Goal: Task Accomplishment & Management: Manage account settings

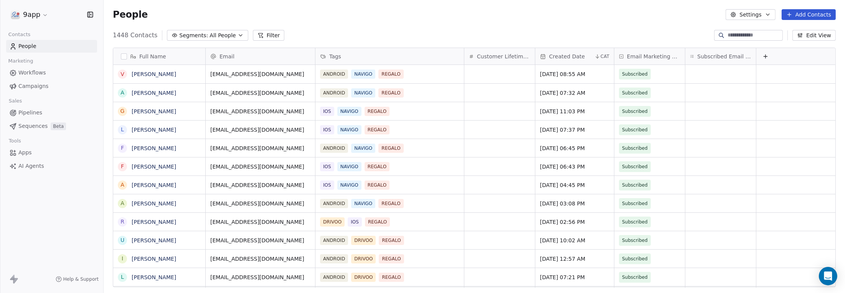
scroll to position [0, 6]
click at [817, 38] on button "Edit View" at bounding box center [814, 35] width 43 height 11
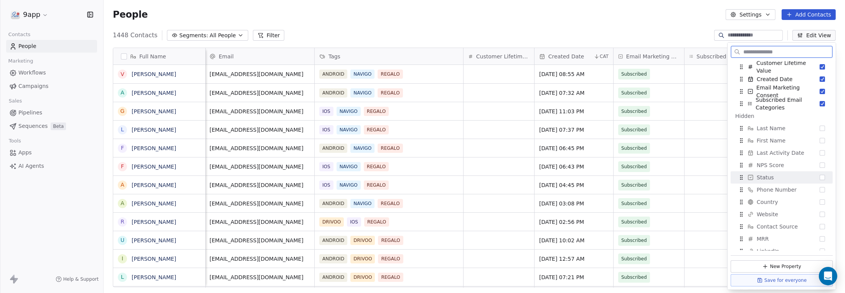
scroll to position [0, 0]
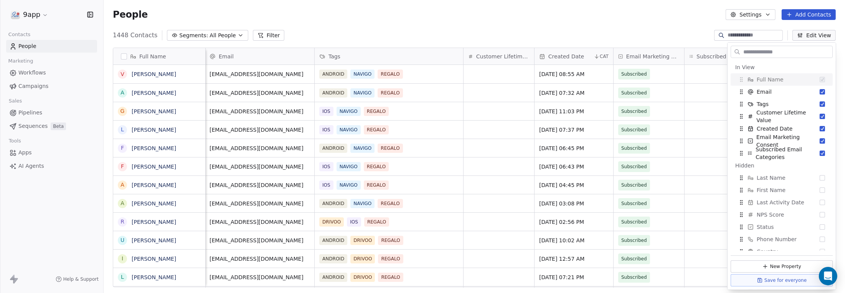
click at [663, 18] on div "People Settings Add Contacts" at bounding box center [474, 14] width 723 height 11
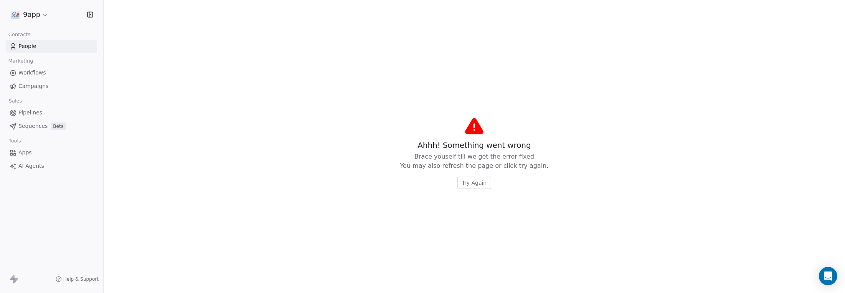
drag, startPoint x: 750, startPoint y: 56, endPoint x: 783, endPoint y: 58, distance: 32.7
click at [473, 182] on span "Try Again" at bounding box center [474, 183] width 25 height 8
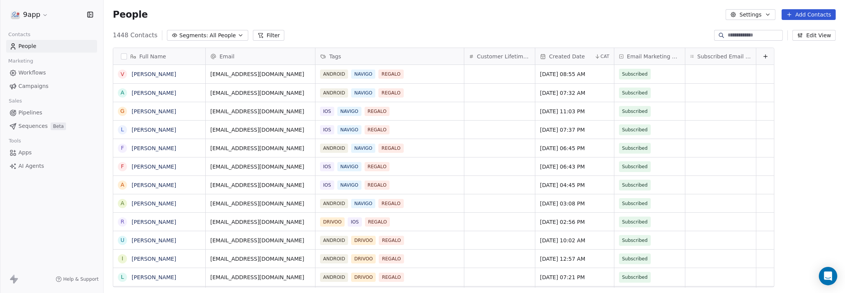
scroll to position [252, 736]
click at [21, 84] on span "Campaigns" at bounding box center [33, 86] width 30 height 8
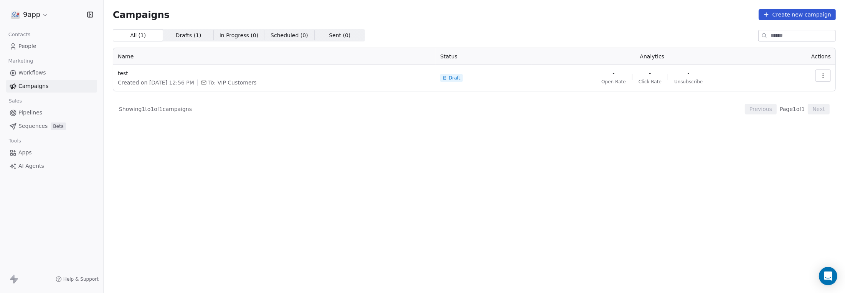
click at [823, 15] on button "Create new campaign" at bounding box center [797, 14] width 77 height 11
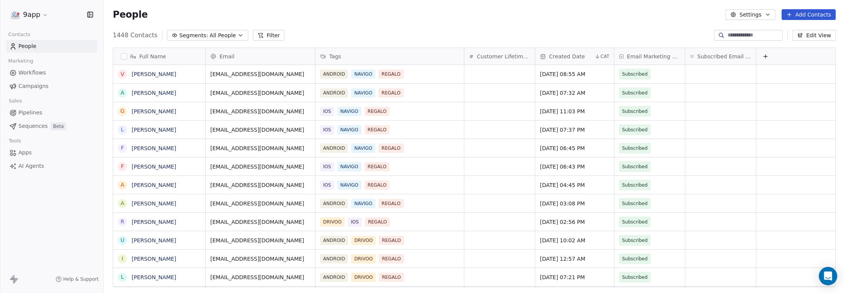
scroll to position [252, 736]
click at [40, 73] on span "Workflows" at bounding box center [32, 73] width 28 height 8
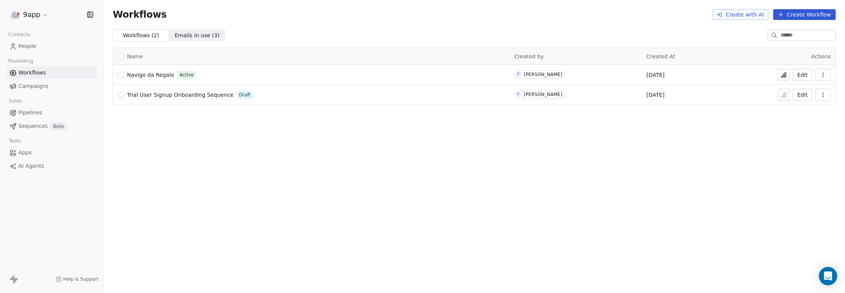
click at [781, 73] on button at bounding box center [784, 75] width 12 height 12
click at [25, 48] on span "People" at bounding box center [27, 46] width 18 height 8
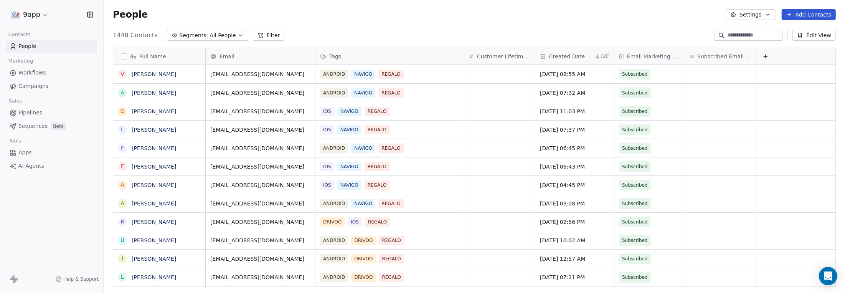
scroll to position [252, 736]
click at [239, 35] on icon "button" at bounding box center [240, 36] width 3 height 2
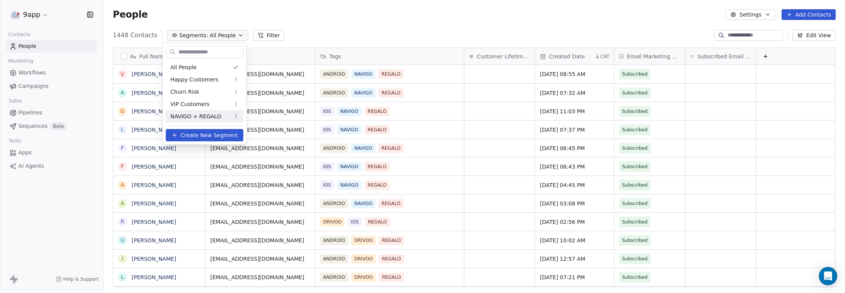
click at [212, 114] on span "NAVIGO + REGALO" at bounding box center [195, 116] width 51 height 8
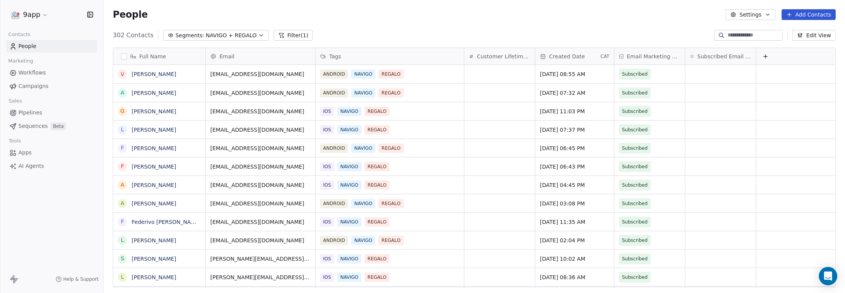
click at [122, 54] on button "button" at bounding box center [124, 56] width 6 height 6
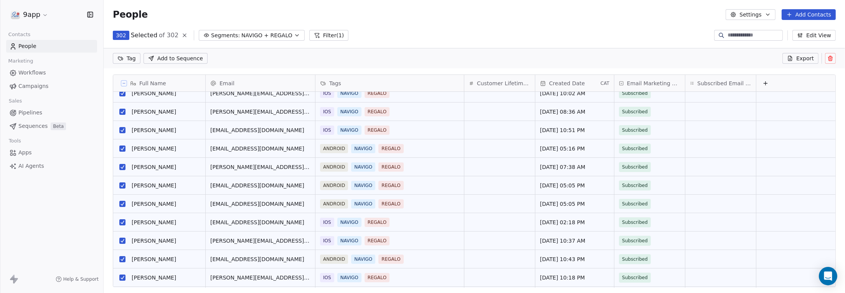
scroll to position [192, 0]
click at [126, 56] on html "9app Contacts People Marketing Workflows Campaigns Sales Pipelines Sequences Be…" at bounding box center [422, 146] width 845 height 293
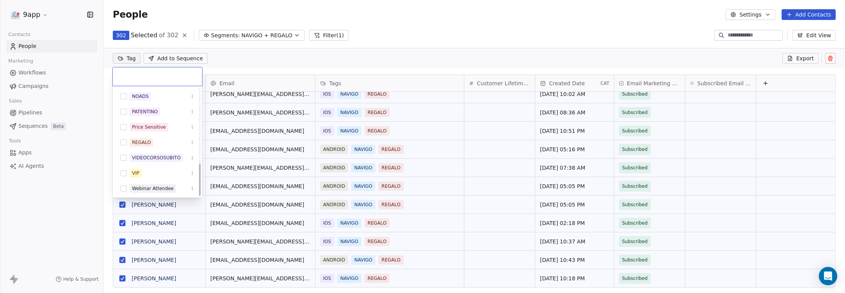
scroll to position [248, 0]
click at [122, 140] on button "Suggestions" at bounding box center [124, 141] width 6 height 6
click at [193, 140] on icon "Suggestions" at bounding box center [192, 141] width 5 height 5
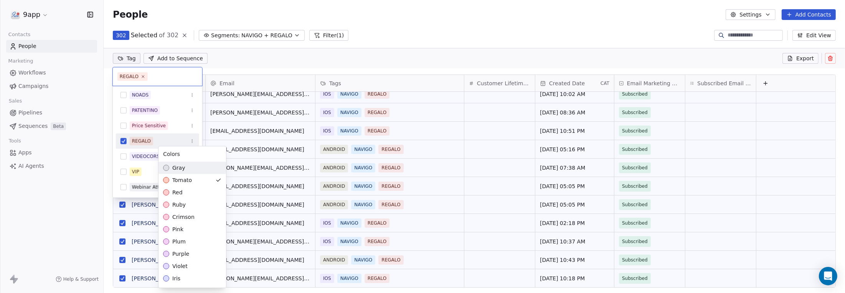
click at [248, 58] on html "9app Contacts People Marketing Workflows Campaigns Sales Pipelines Sequences Be…" at bounding box center [422, 146] width 845 height 293
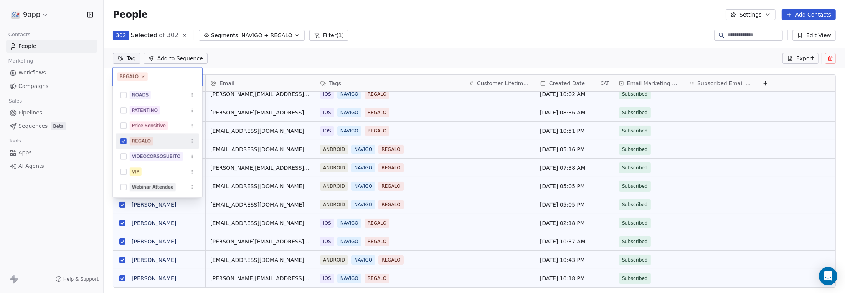
click at [191, 141] on icon "Suggestions" at bounding box center [192, 141] width 5 height 5
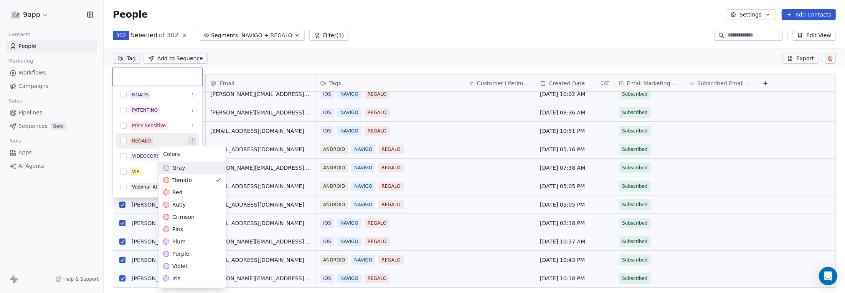
click at [129, 59] on html "9app Contacts People Marketing Workflows Campaigns Sales Pipelines Sequences Be…" at bounding box center [422, 146] width 845 height 293
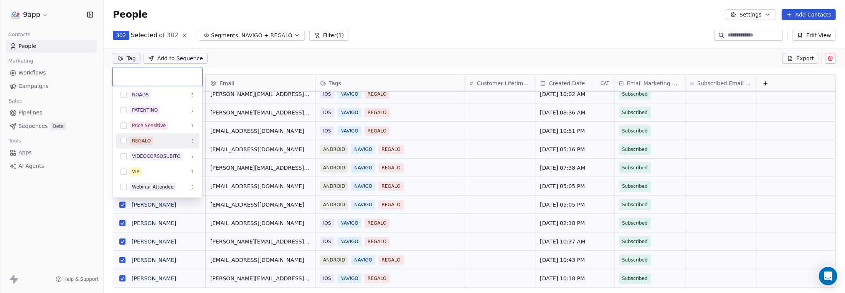
click at [129, 59] on html "9app Contacts People Marketing Workflows Campaigns Sales Pipelines Sequences Be…" at bounding box center [422, 146] width 845 height 293
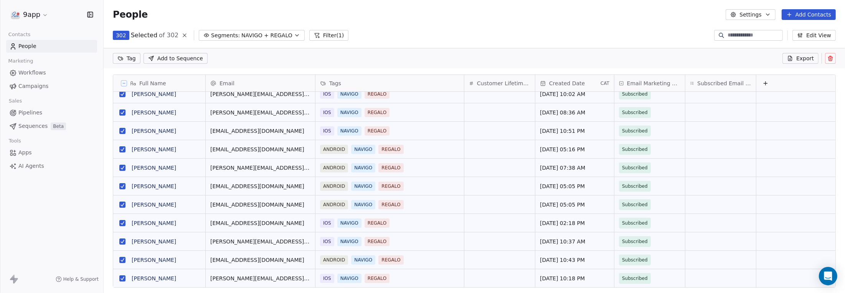
click at [129, 59] on html "9app Contacts People Marketing Workflows Campaigns Sales Pipelines Sequences Be…" at bounding box center [422, 146] width 845 height 293
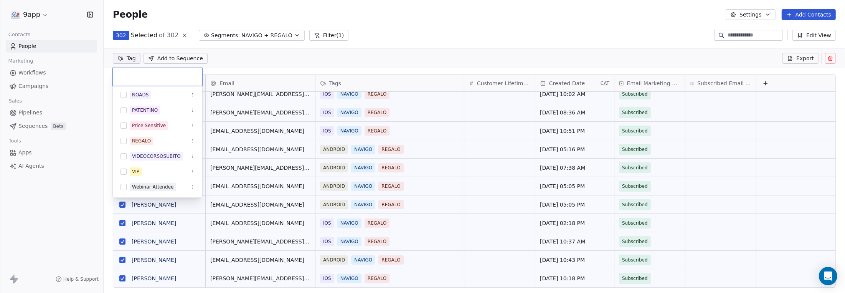
click at [241, 60] on html "9app Contacts People Marketing Workflows Campaigns Sales Pipelines Sequences Be…" at bounding box center [422, 146] width 845 height 293
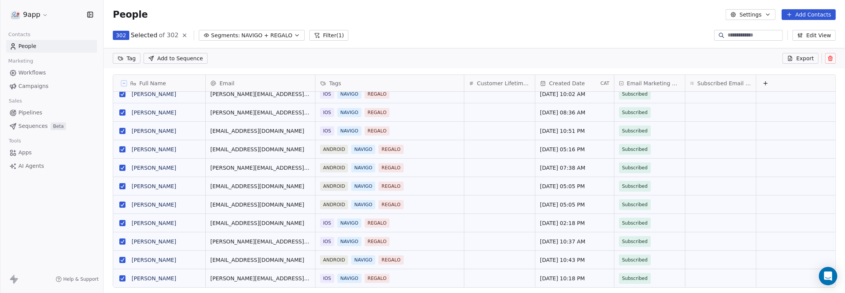
click at [132, 57] on html "9app Contacts People Marketing Workflows Campaigns Sales Pipelines Sequences Be…" at bounding box center [422, 146] width 845 height 293
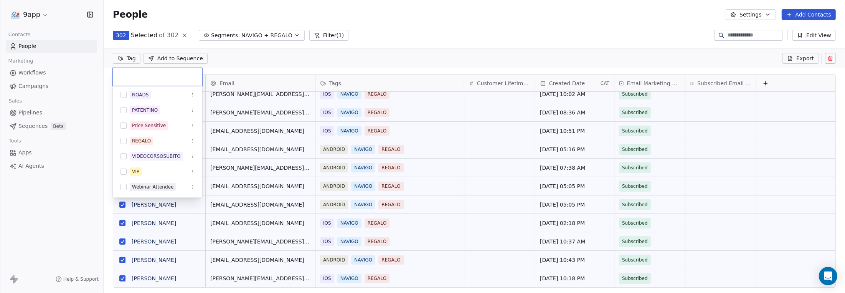
click at [103, 23] on html "9app Contacts People Marketing Workflows Campaigns Sales Pipelines Sequences Be…" at bounding box center [422, 146] width 845 height 293
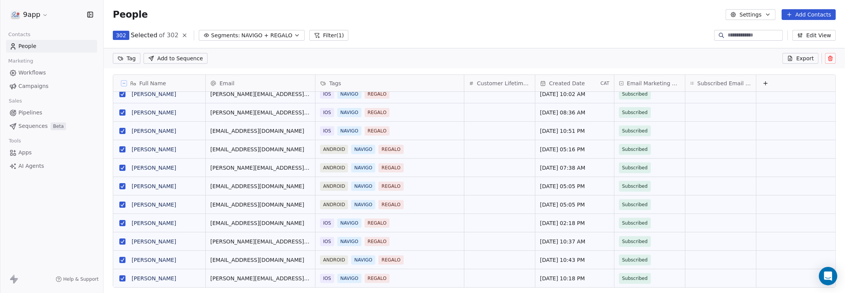
scroll to position [184, 0]
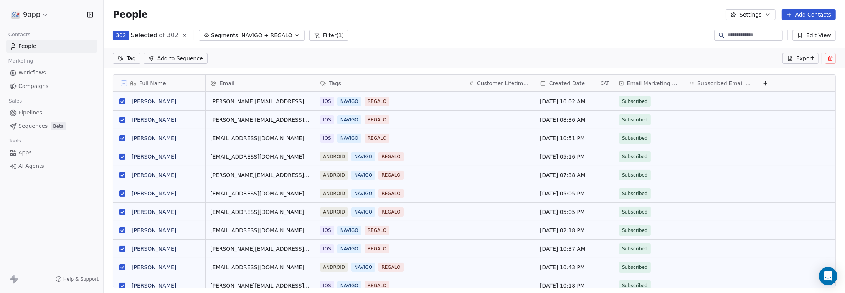
click at [336, 83] on span "Tags" at bounding box center [335, 83] width 12 height 8
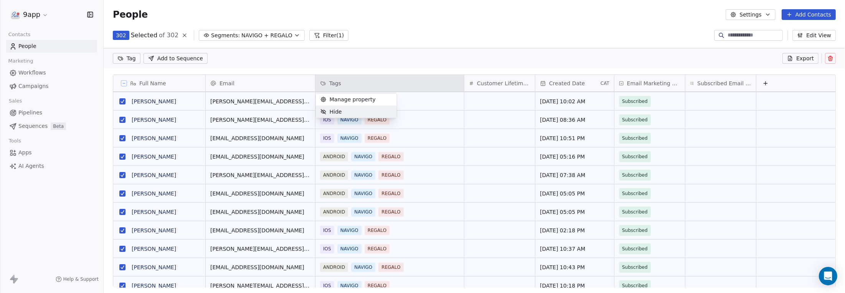
click at [427, 121] on html "9app Contacts People Marketing Workflows Campaigns Sales Pipelines Sequences Be…" at bounding box center [422, 146] width 845 height 293
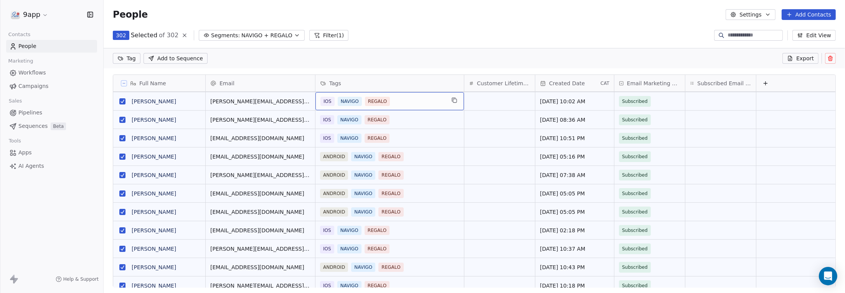
click at [374, 99] on span "REGALO" at bounding box center [377, 101] width 25 height 9
click at [357, 101] on span "NAVIGO" at bounding box center [350, 101] width 24 height 9
click at [375, 122] on span "REGALO" at bounding box center [377, 119] width 25 height 9
click at [178, 60] on span "Add to Sequence" at bounding box center [180, 59] width 46 height 8
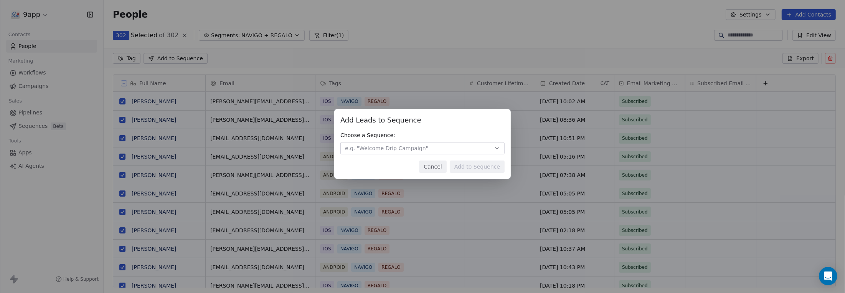
click at [436, 147] on button "e.g. "Welcome Drip Campaign"" at bounding box center [422, 148] width 164 height 12
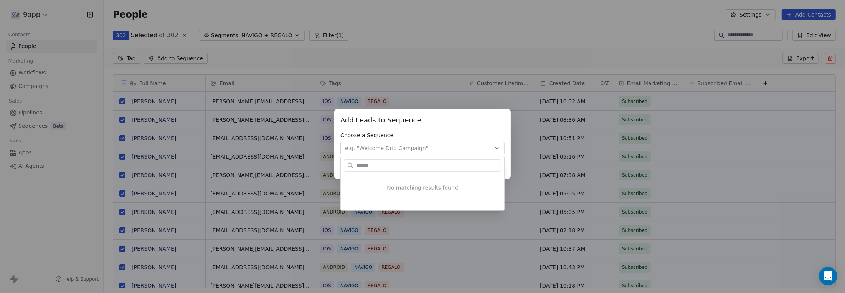
click at [437, 118] on div "Add Leads to Sequence Add Leads to Sequence Choose a Sequence: e.g. "Welcome Dr…" at bounding box center [422, 147] width 845 height 100
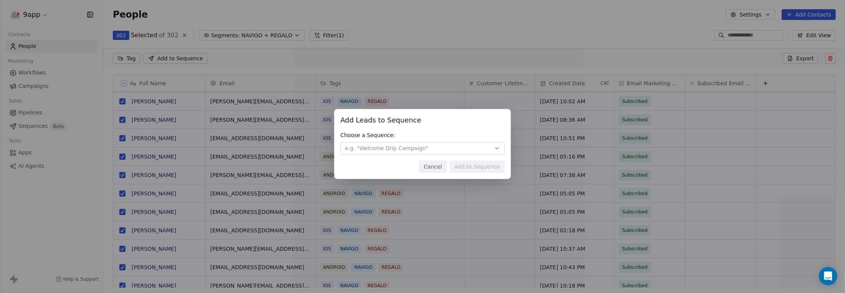
click at [435, 169] on button "Cancel" at bounding box center [432, 166] width 27 height 12
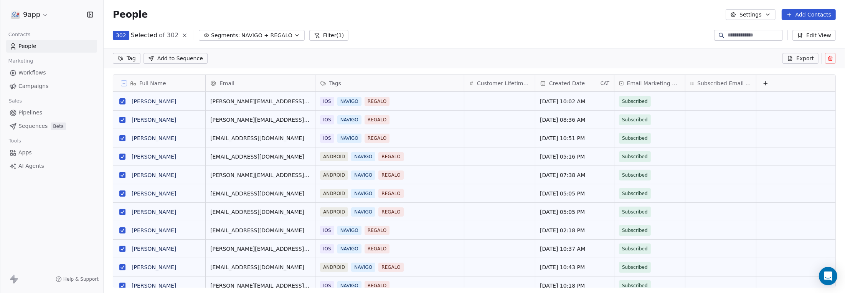
click at [360, 79] on div "Tags" at bounding box center [389, 83] width 138 height 8
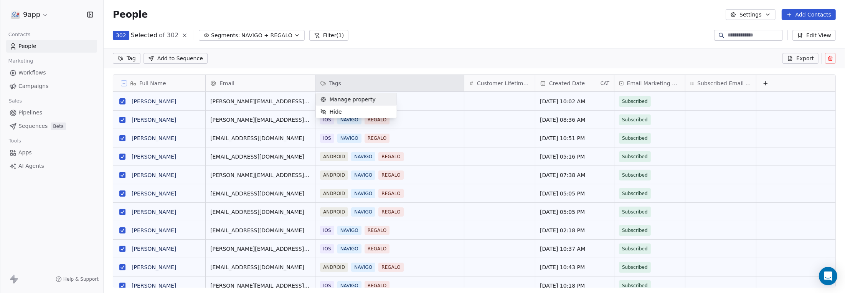
click at [352, 100] on span "Manage property" at bounding box center [353, 100] width 46 height 8
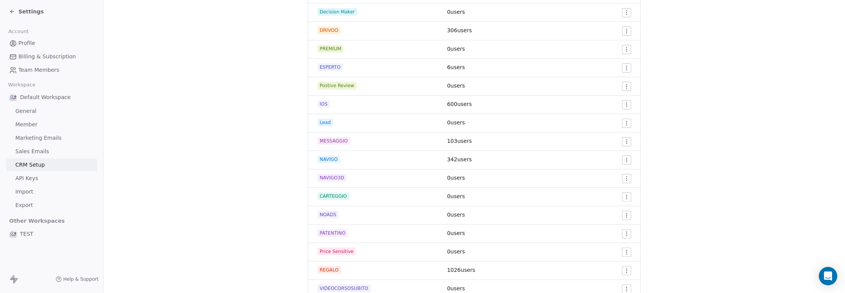
scroll to position [269, 0]
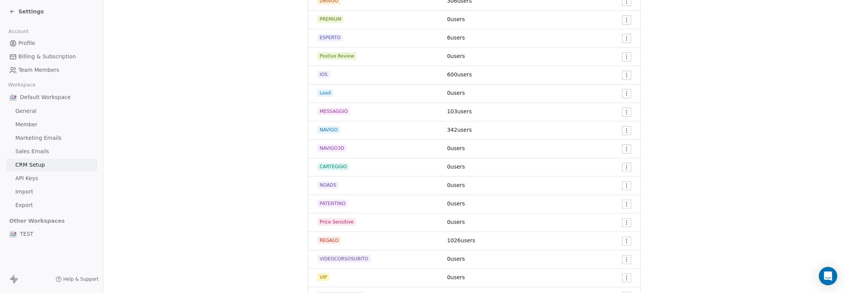
click at [626, 239] on html "Settings Account Profile Billing & Subscription Team Members Workspace Default …" at bounding box center [422, 146] width 845 height 293
click at [606, 256] on span "Edit" at bounding box center [610, 256] width 10 height 8
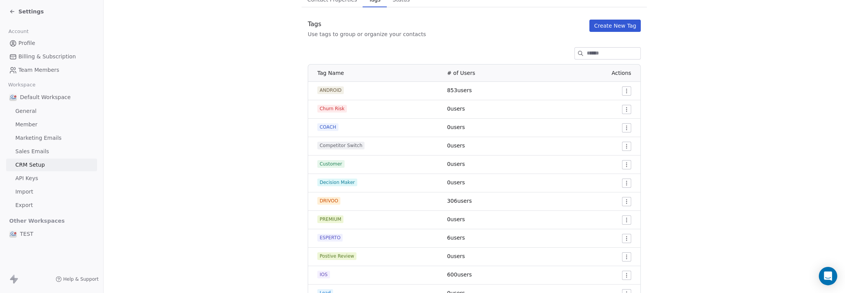
scroll to position [0, 0]
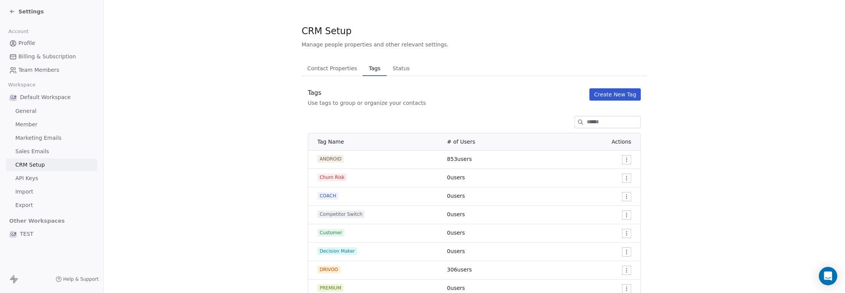
click at [345, 73] on span "Contact Properties" at bounding box center [332, 68] width 56 height 11
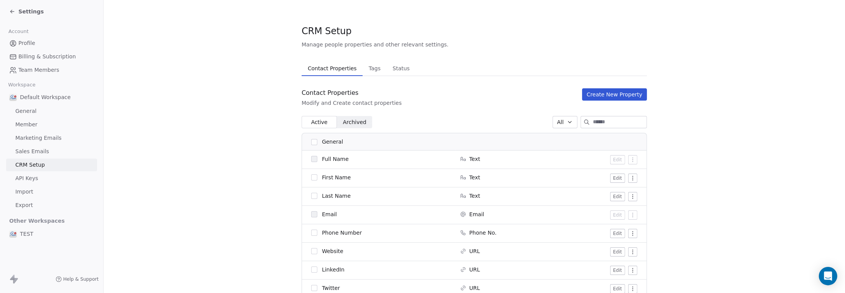
click at [368, 64] on span "Tags" at bounding box center [375, 68] width 18 height 11
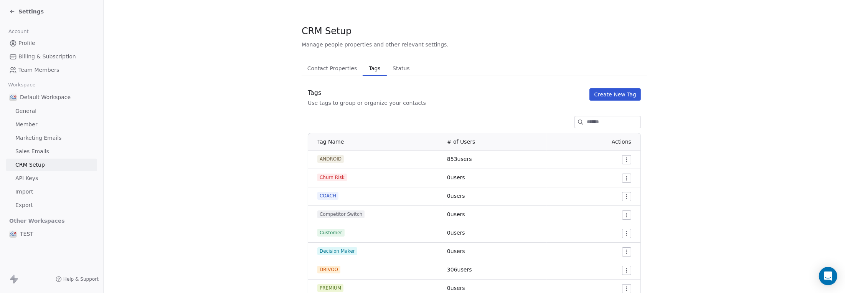
click at [29, 126] on span "Member" at bounding box center [26, 125] width 22 height 8
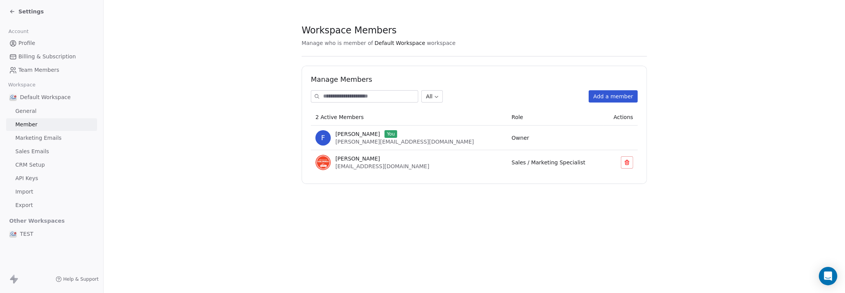
click at [30, 110] on span "General" at bounding box center [25, 111] width 21 height 8
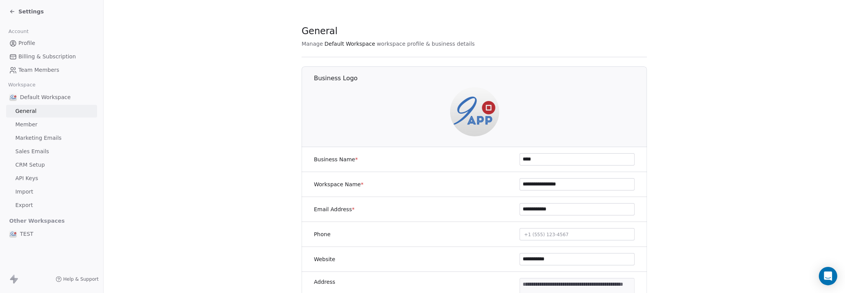
click at [32, 44] on span "Profile" at bounding box center [26, 43] width 17 height 8
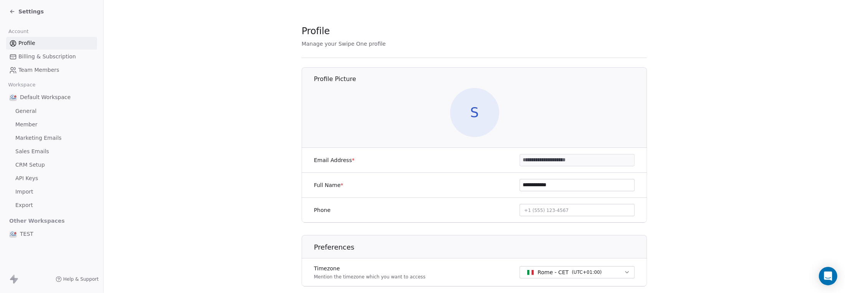
click at [10, 12] on icon at bounding box center [12, 11] width 6 height 6
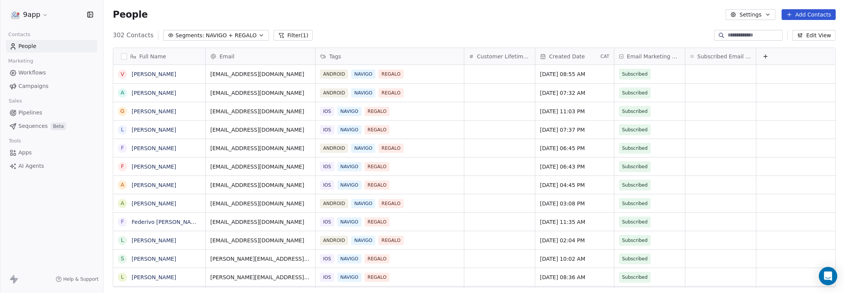
scroll to position [252, 736]
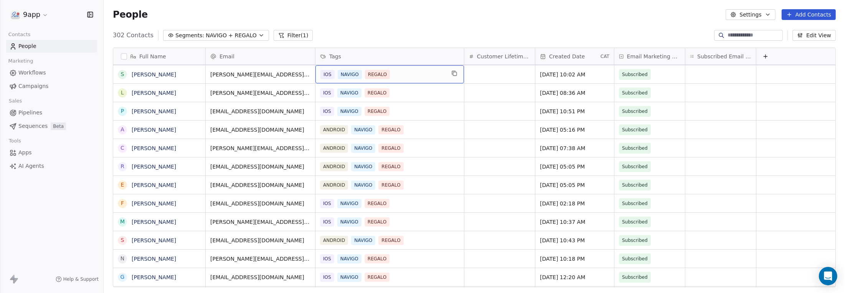
click at [406, 73] on div "IOS NAVIGO REGALO" at bounding box center [382, 74] width 125 height 9
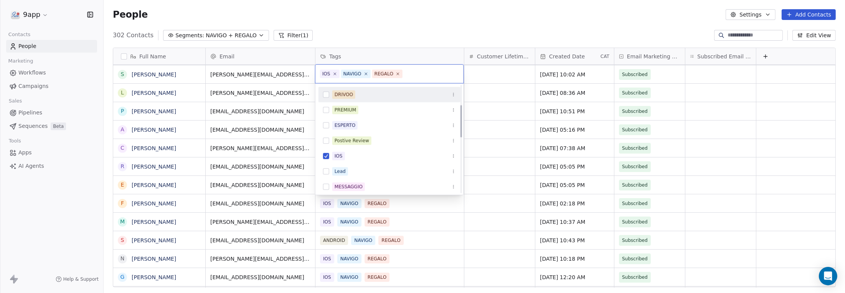
scroll to position [115, 0]
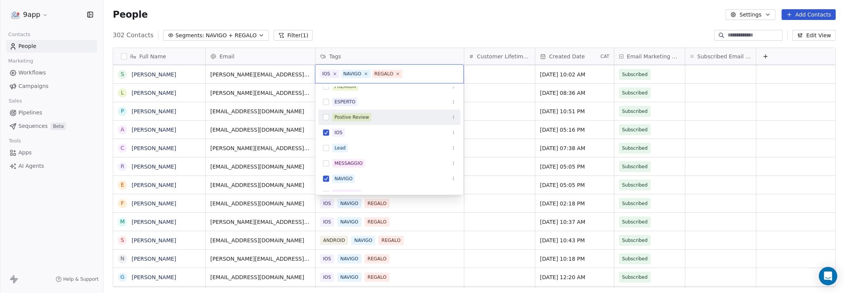
click at [126, 57] on html "9app Contacts People Marketing Workflows Campaigns Sales Pipelines Sequences Be…" at bounding box center [422, 146] width 845 height 293
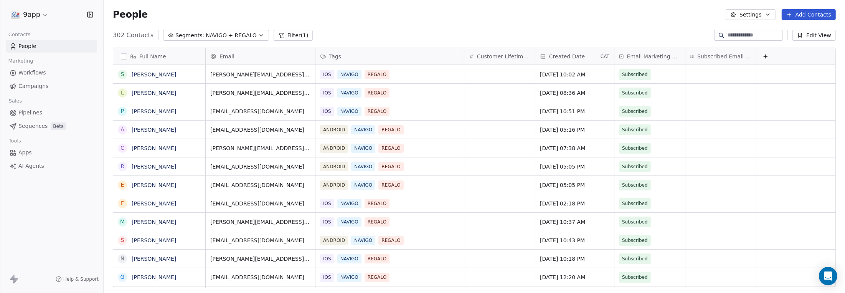
click at [124, 57] on button "button" at bounding box center [124, 56] width 6 height 6
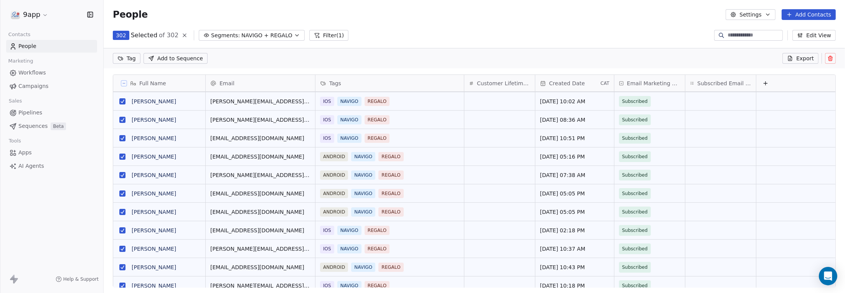
scroll to position [225, 736]
click at [417, 104] on div "IOS NAVIGO REGALO" at bounding box center [382, 101] width 125 height 9
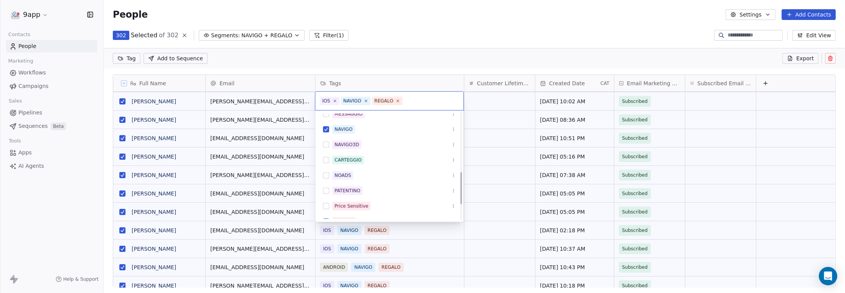
scroll to position [230, 0]
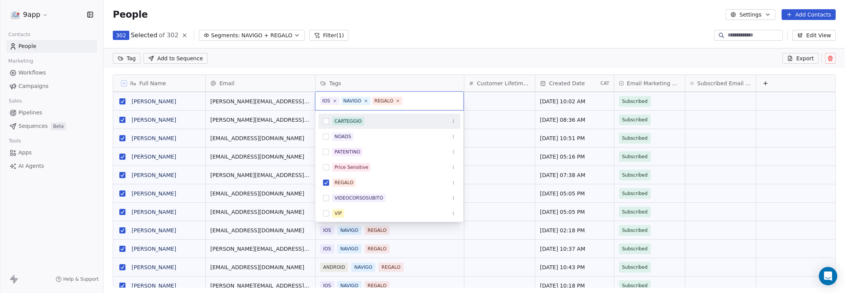
click at [104, 69] on html "9app Contacts People Marketing Workflows Campaigns Sales Pipelines Sequences Be…" at bounding box center [422, 146] width 845 height 293
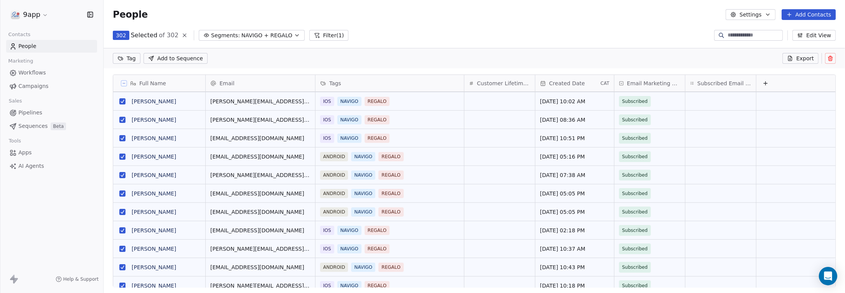
click at [127, 59] on html "9app Contacts People Marketing Workflows Campaigns Sales Pipelines Sequences Be…" at bounding box center [422, 146] width 845 height 293
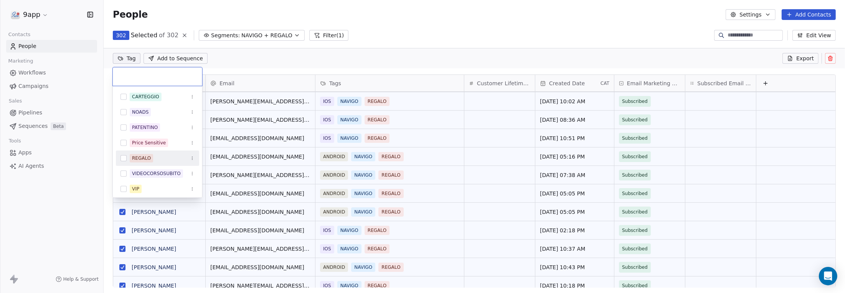
click at [124, 157] on button "Suggestions" at bounding box center [124, 158] width 6 height 6
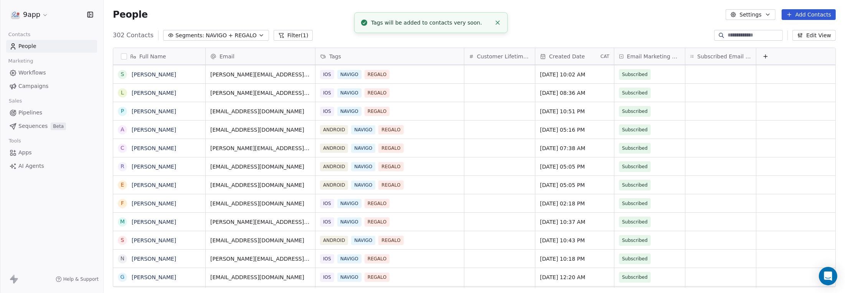
click at [224, 60] on html "9app Contacts People Marketing Workflows Campaigns Sales Pipelines Sequences Be…" at bounding box center [422, 146] width 845 height 293
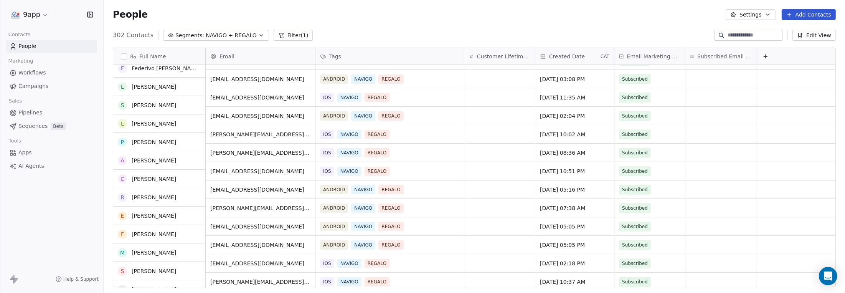
scroll to position [0, 0]
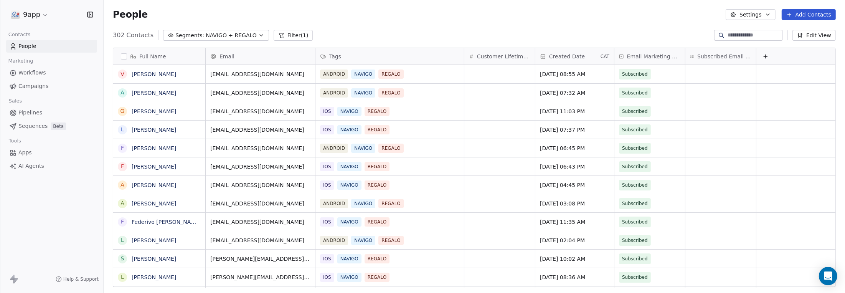
click at [122, 54] on button "button" at bounding box center [124, 56] width 6 height 6
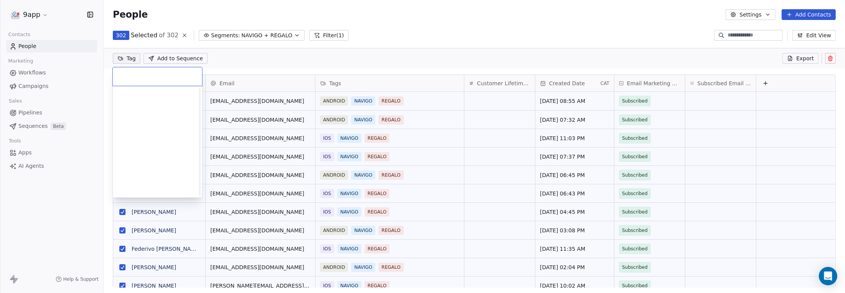
click at [123, 57] on html "9app Contacts People Marketing Workflows Campaigns Sales Pipelines Sequences Be…" at bounding box center [422, 146] width 845 height 293
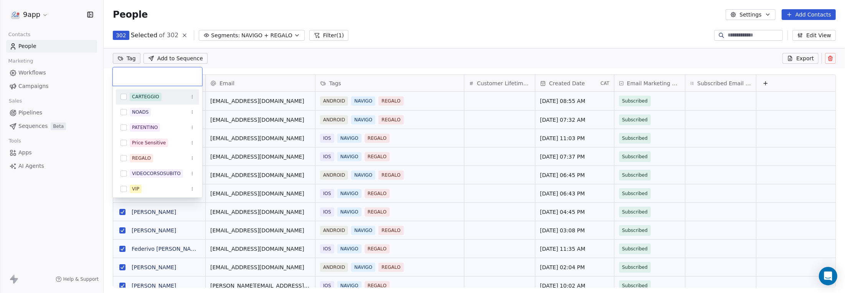
drag, startPoint x: 162, startPoint y: 160, endPoint x: 229, endPoint y: 62, distance: 118.7
click at [229, 62] on html "9app Contacts People Marketing Workflows Campaigns Sales Pipelines Sequences Be…" at bounding box center [422, 146] width 845 height 293
click at [27, 206] on html "9app Contacts People Marketing Workflows Campaigns Sales Pipelines Sequences Be…" at bounding box center [422, 146] width 845 height 293
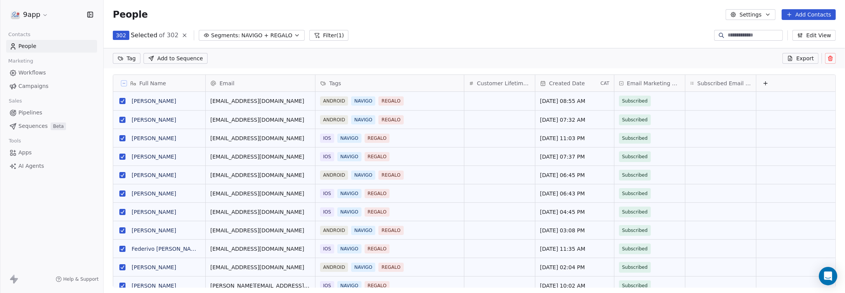
click at [25, 73] on span "Workflows" at bounding box center [32, 73] width 28 height 8
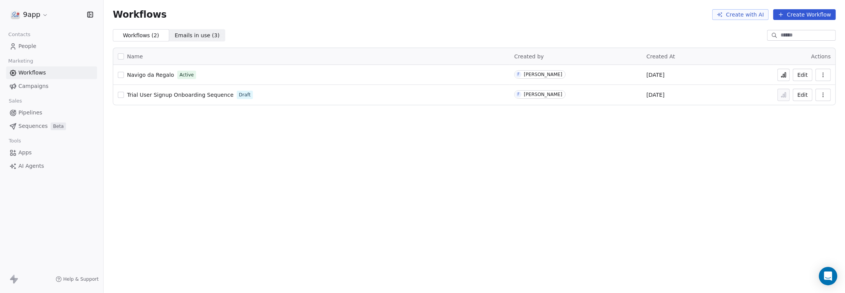
click at [162, 73] on span "Navigo da Regalo" at bounding box center [150, 75] width 47 height 6
click at [786, 74] on icon at bounding box center [785, 75] width 1 height 5
click at [28, 47] on span "People" at bounding box center [27, 46] width 18 height 8
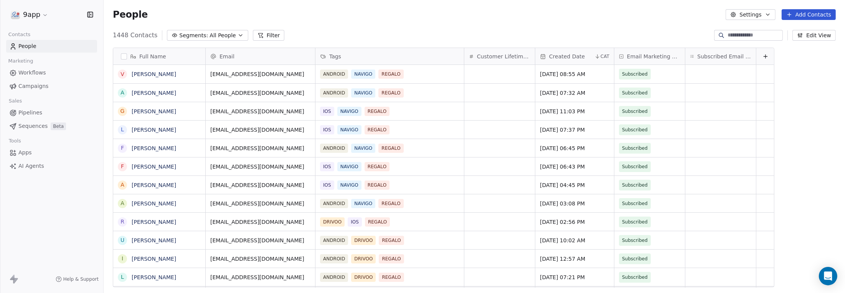
scroll to position [252, 736]
click at [126, 57] on button "button" at bounding box center [124, 56] width 6 height 6
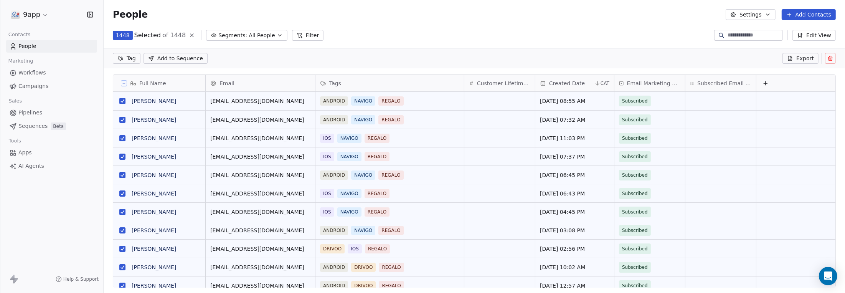
scroll to position [225, 736]
click at [126, 57] on html "9app Contacts People Marketing Workflows Campaigns Sales Pipelines Sequences Be…" at bounding box center [422, 146] width 845 height 293
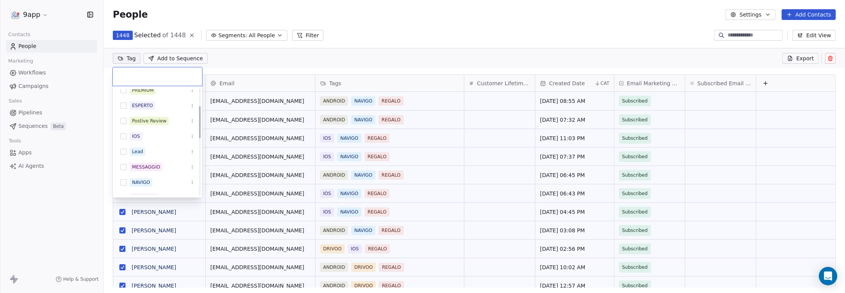
scroll to position [115, 0]
click at [430, 101] on html "9app Contacts People Marketing Workflows Campaigns Sales Pipelines Sequences Be…" at bounding box center [422, 146] width 845 height 293
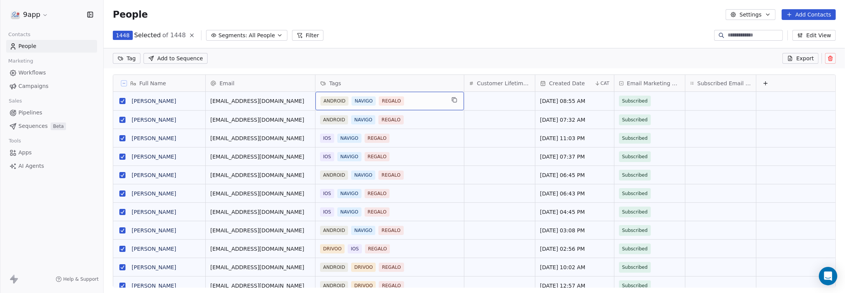
click at [400, 102] on span "REGALO" at bounding box center [391, 100] width 25 height 9
click at [410, 101] on div "ANDROID NAVIGO REGALO" at bounding box center [382, 100] width 125 height 9
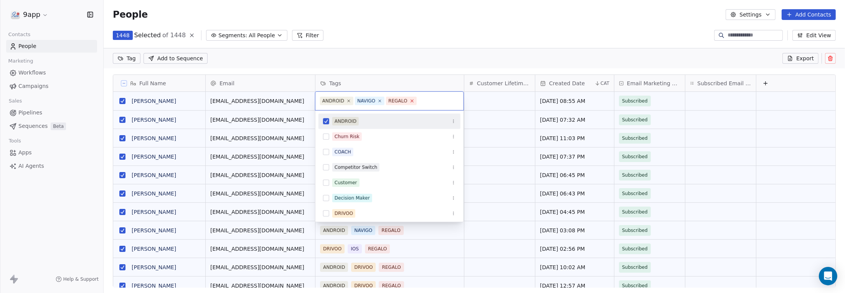
click at [410, 101] on icon at bounding box center [412, 100] width 5 height 5
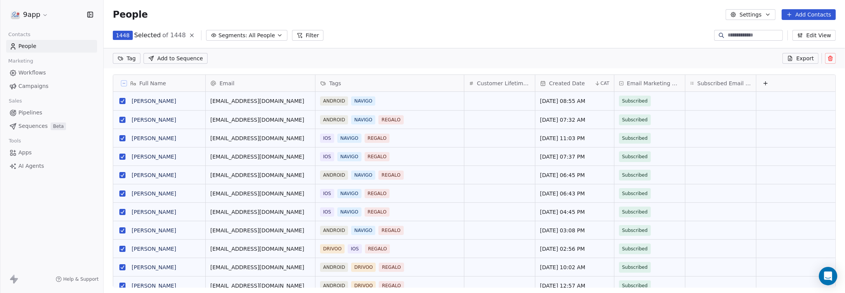
click at [490, 116] on html "9app Contacts People Marketing Workflows Campaigns Sales Pipelines Sequences Be…" at bounding box center [422, 146] width 845 height 293
click at [411, 101] on div "ANDROID NAVIGO" at bounding box center [382, 100] width 125 height 9
click at [408, 99] on div "ANDROID NAVIGO" at bounding box center [382, 100] width 125 height 9
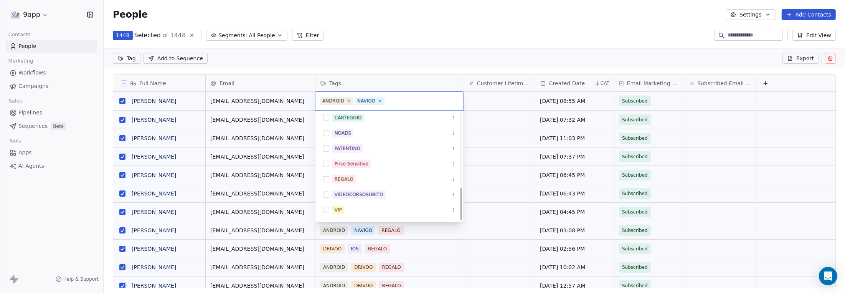
scroll to position [248, 0]
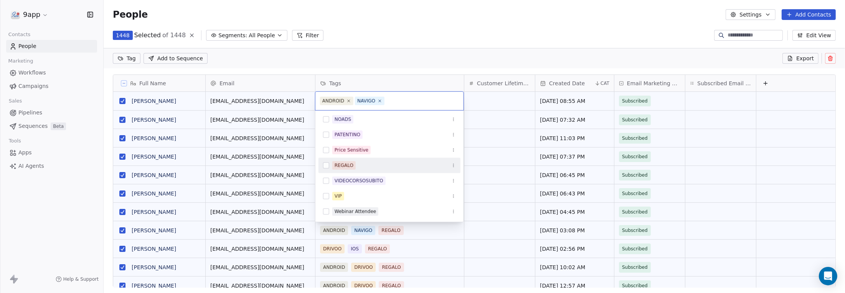
click at [325, 165] on button "Suggestions" at bounding box center [326, 165] width 6 height 6
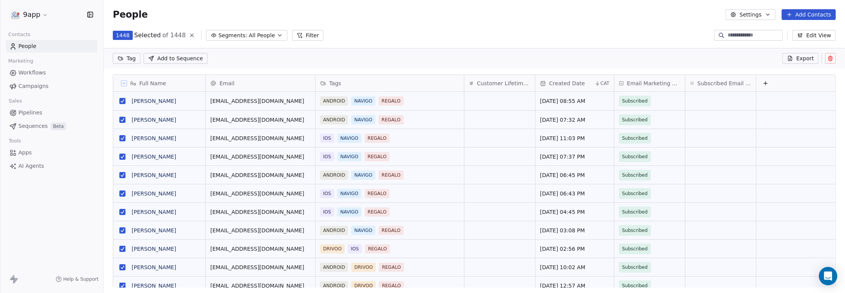
click at [407, 83] on html "9app Contacts People Marketing Workflows Campaigns Sales Pipelines Sequences Be…" at bounding box center [422, 146] width 845 height 293
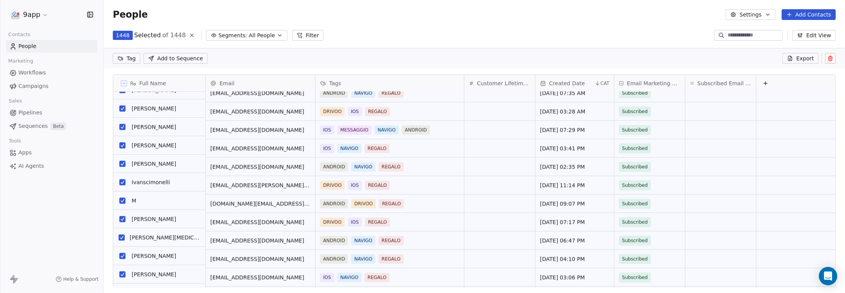
scroll to position [1996, 0]
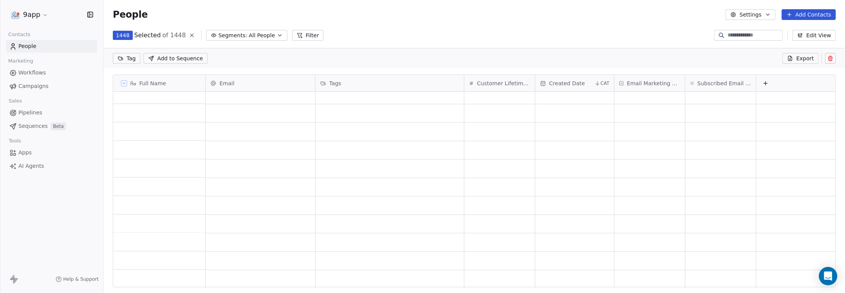
click at [277, 35] on icon "button" at bounding box center [280, 35] width 6 height 6
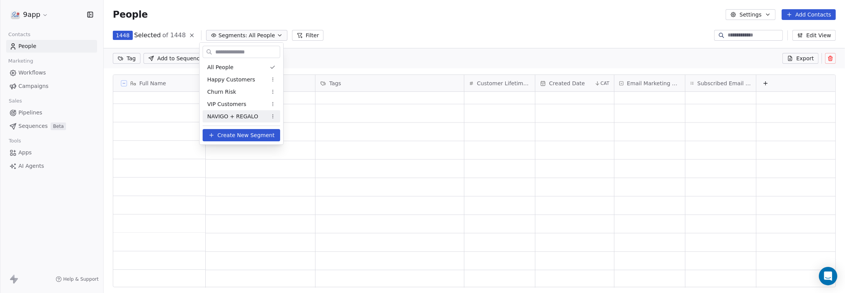
click at [251, 117] on span "NAVIGO + REGALO" at bounding box center [232, 116] width 51 height 8
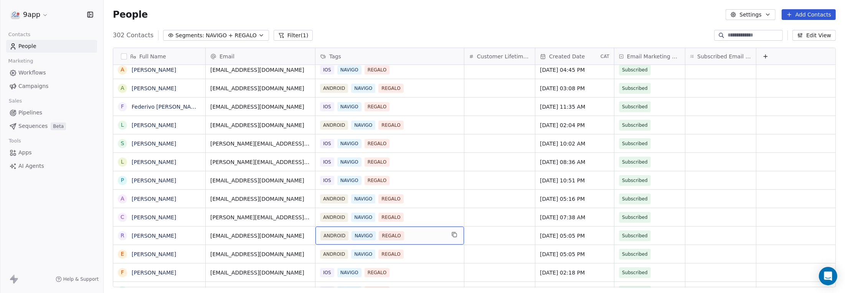
click at [411, 234] on div "ANDROID NAVIGO REGALO" at bounding box center [382, 235] width 125 height 9
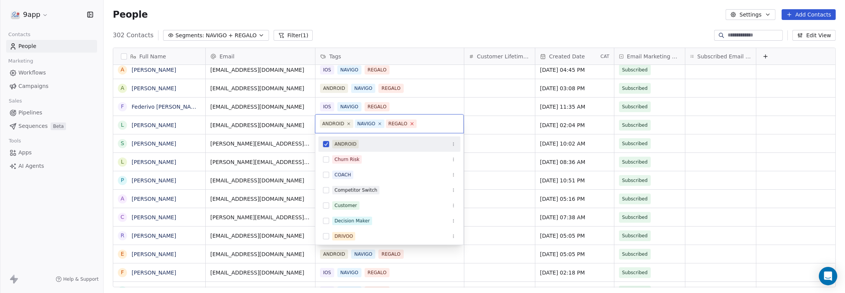
click at [410, 124] on icon at bounding box center [412, 123] width 5 height 5
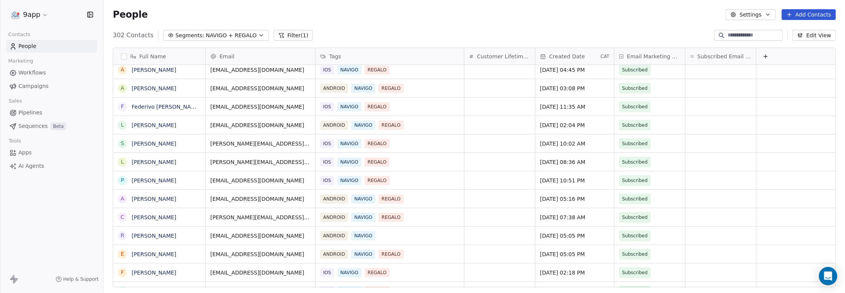
click at [410, 105] on html "9app Contacts People Marketing Workflows Campaigns Sales Pipelines Sequences Be…" at bounding box center [422, 146] width 845 height 293
click at [400, 234] on div "ANDROID NAVIGO" at bounding box center [382, 235] width 125 height 9
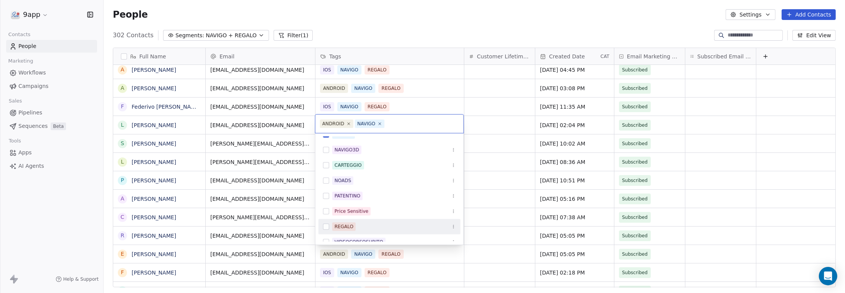
click at [327, 225] on button "Suggestions" at bounding box center [326, 226] width 6 height 6
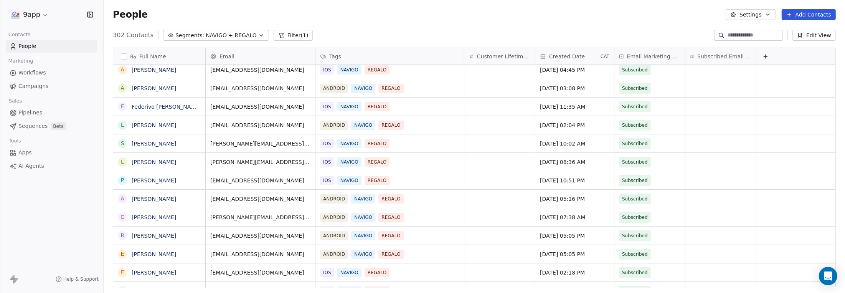
click at [410, 268] on html "9app Contacts People Marketing Workflows Campaigns Sales Pipelines Sequences Be…" at bounding box center [422, 146] width 845 height 293
click at [408, 245] on div "IOS NAVIGO REGALO" at bounding box center [390, 254] width 149 height 18
drag, startPoint x: 14, startPoint y: 2, endPoint x: 57, endPoint y: 228, distance: 229.4
click at [57, 228] on div "9app Contacts People Marketing Workflows Campaigns Sales Pipelines Sequences Be…" at bounding box center [51, 146] width 103 height 293
click at [32, 73] on span "Workflows" at bounding box center [32, 73] width 28 height 8
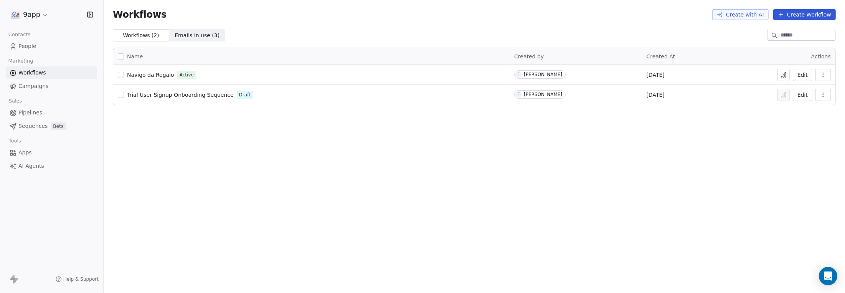
click at [783, 75] on icon at bounding box center [784, 75] width 6 height 6
click at [21, 46] on span "People" at bounding box center [27, 46] width 18 height 8
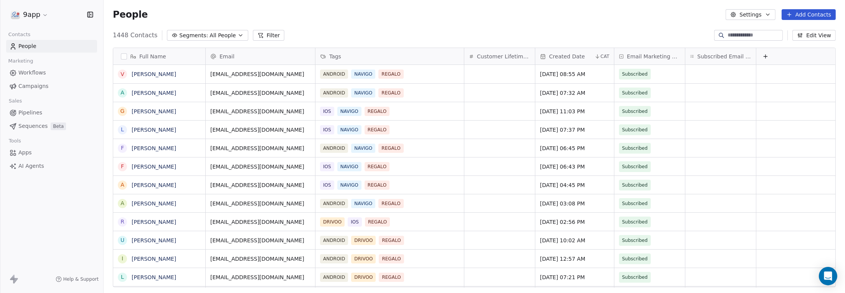
scroll to position [252, 736]
click at [238, 33] on icon "button" at bounding box center [241, 35] width 6 height 6
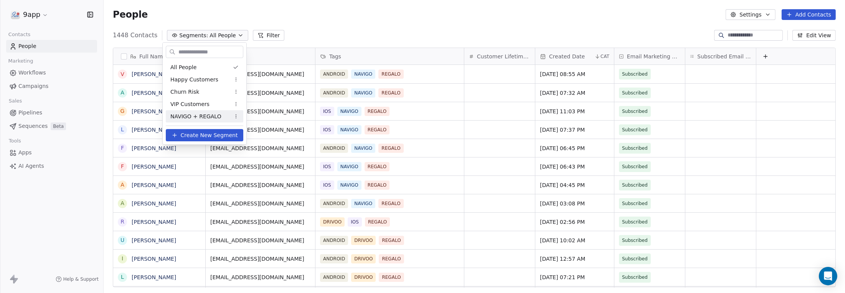
click at [207, 113] on span "NAVIGO + REGALO" at bounding box center [195, 116] width 51 height 8
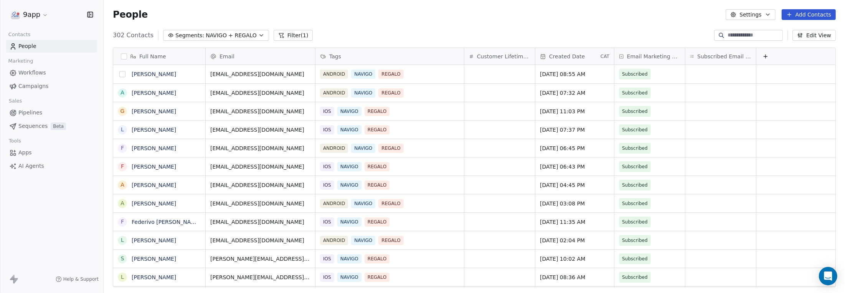
click at [122, 74] on button "grid" at bounding box center [122, 74] width 6 height 6
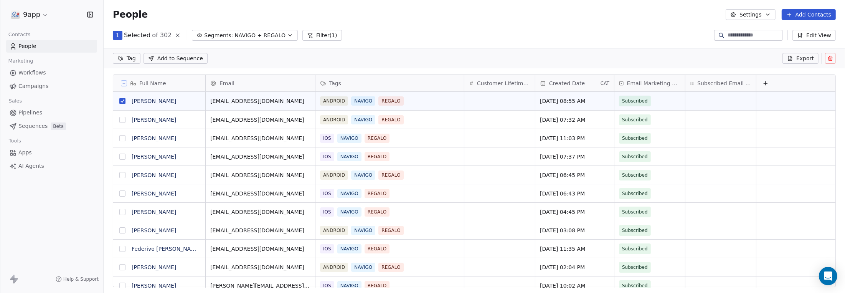
scroll to position [225, 736]
click at [121, 101] on button "grid" at bounding box center [122, 101] width 6 height 6
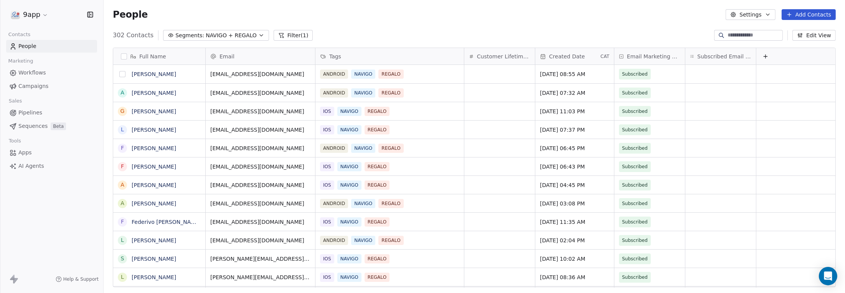
scroll to position [252, 736]
click at [121, 167] on button "grid" at bounding box center [122, 167] width 6 height 6
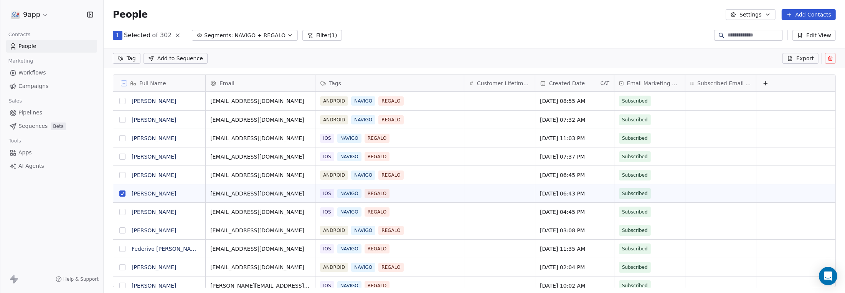
scroll to position [225, 736]
click at [121, 213] on button "grid" at bounding box center [122, 212] width 6 height 6
click at [128, 61] on html "9app Contacts People Marketing Workflows Campaigns Sales Pipelines Sequences Be…" at bounding box center [422, 146] width 845 height 293
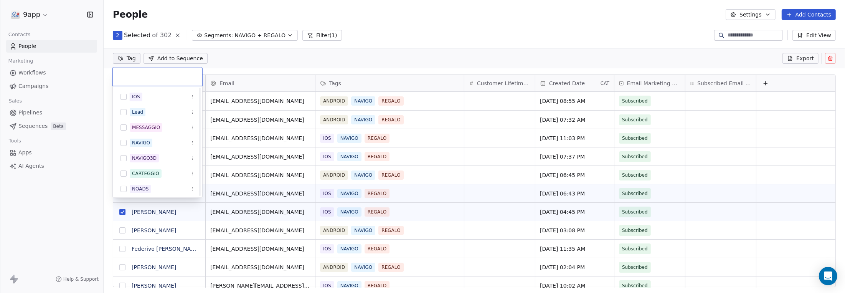
scroll to position [230, 0]
click at [105, 53] on html "9app Contacts People Marketing Workflows Campaigns Sales Pipelines Sequences Be…" at bounding box center [422, 146] width 845 height 293
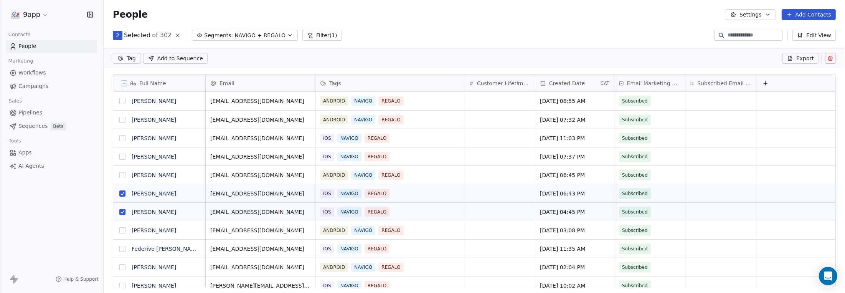
click at [127, 61] on html "9app Contacts People Marketing Workflows Campaigns Sales Pipelines Sequences Be…" at bounding box center [422, 146] width 845 height 293
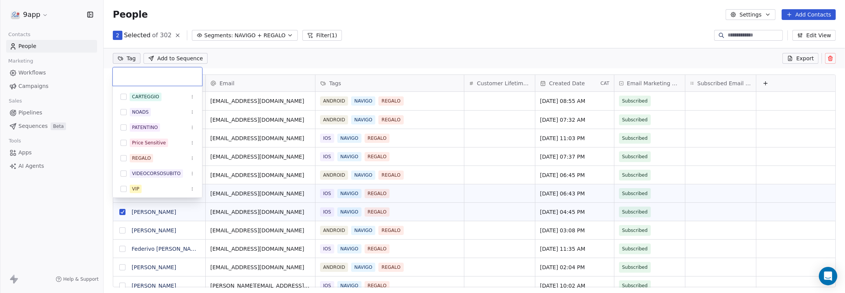
click at [127, 61] on html "9app Contacts People Marketing Workflows Campaigns Sales Pipelines Sequences Be…" at bounding box center [422, 146] width 845 height 293
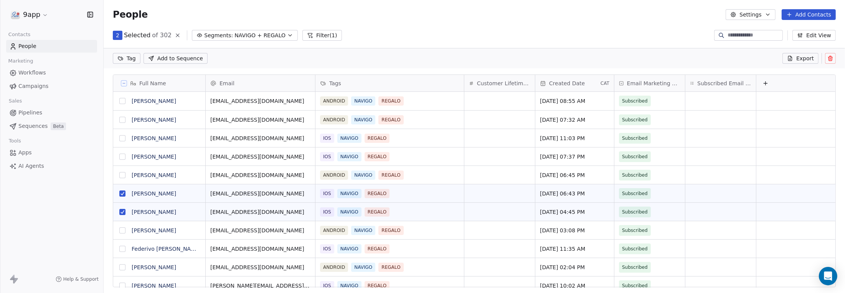
click at [127, 61] on html "9app Contacts People Marketing Workflows Campaigns Sales Pipelines Sequences Be…" at bounding box center [422, 146] width 845 height 293
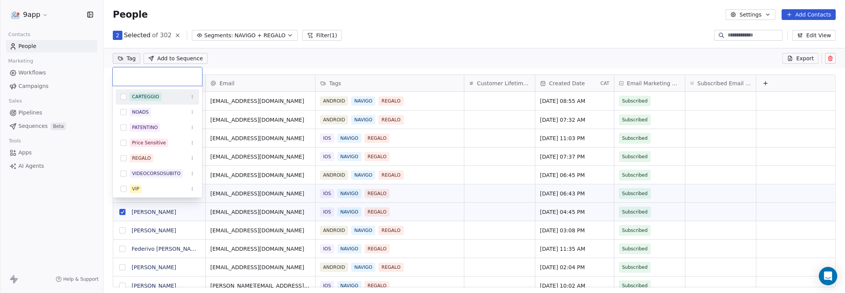
click at [147, 77] on input "text" at bounding box center [157, 76] width 80 height 8
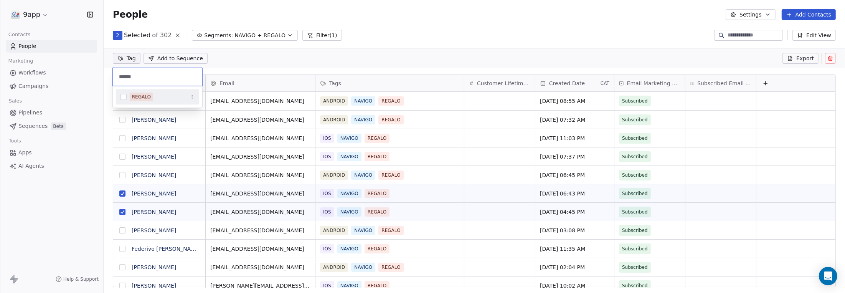
type input "******"
click at [125, 97] on button "Suggestions" at bounding box center [124, 97] width 6 height 6
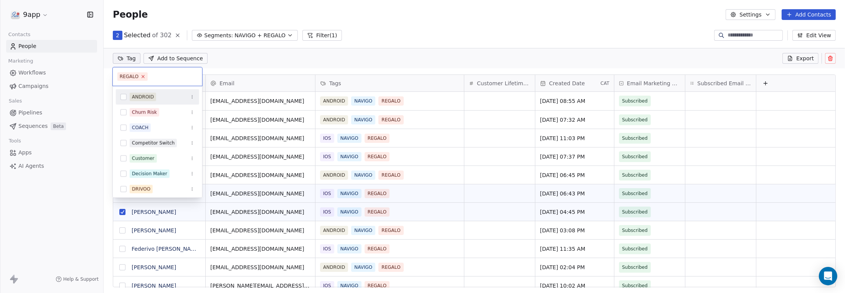
click at [142, 76] on icon at bounding box center [143, 76] width 3 height 3
click at [256, 215] on html "9app Contacts People Marketing Workflows Campaigns Sales Pipelines Sequences Be…" at bounding box center [422, 146] width 845 height 293
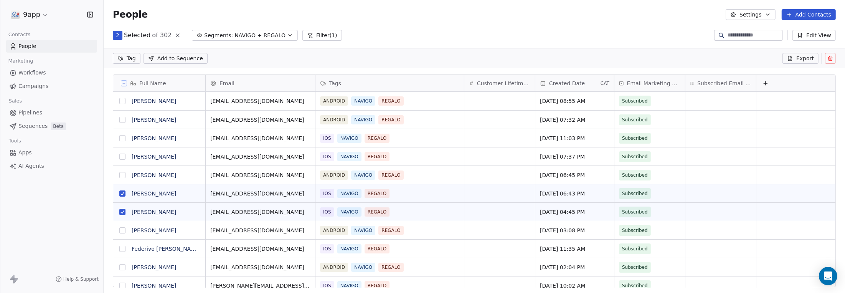
click at [244, 35] on span "NAVIGO + REGALO" at bounding box center [260, 35] width 51 height 8
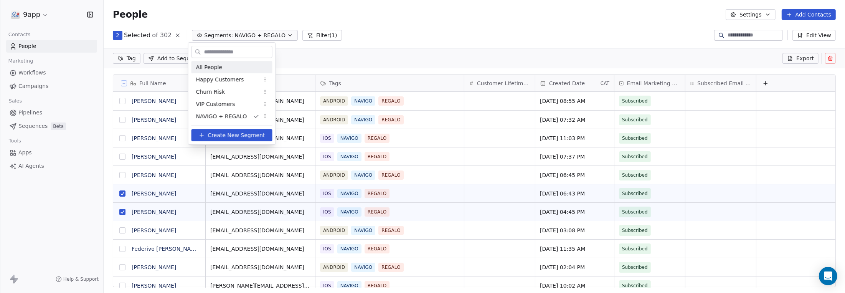
click at [222, 69] on div "All People" at bounding box center [232, 67] width 81 height 12
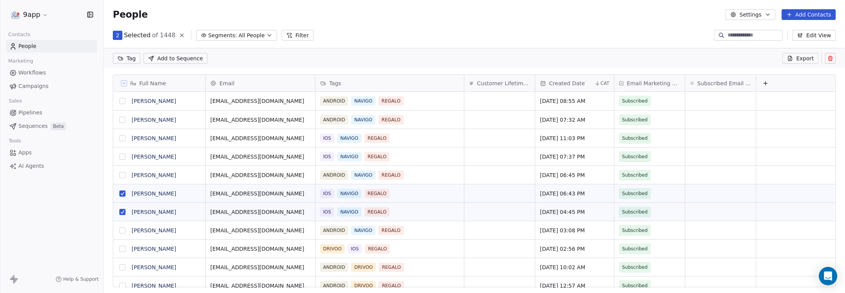
scroll to position [225, 736]
click at [226, 35] on span "Segments:" at bounding box center [222, 35] width 29 height 8
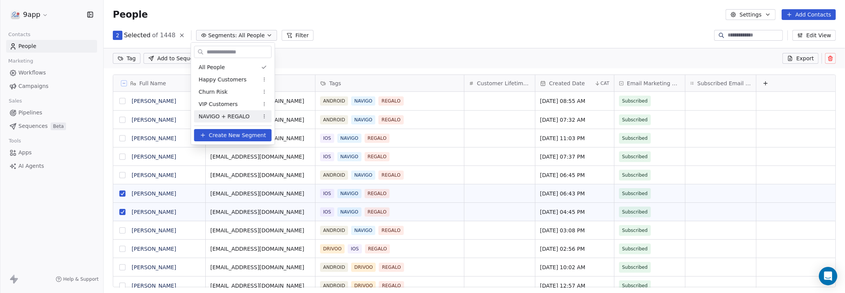
click at [223, 115] on span "NAVIGO + REGALO" at bounding box center [224, 116] width 51 height 8
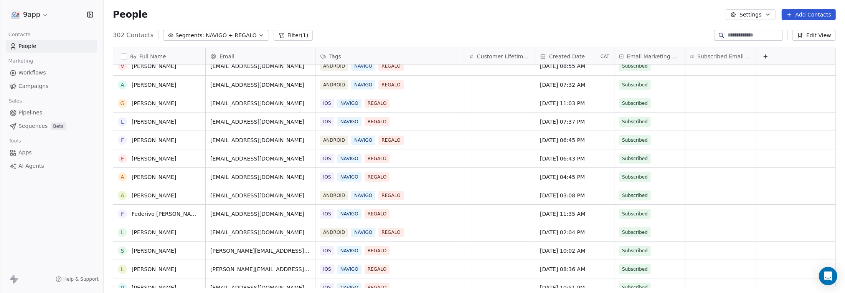
scroll to position [0, 0]
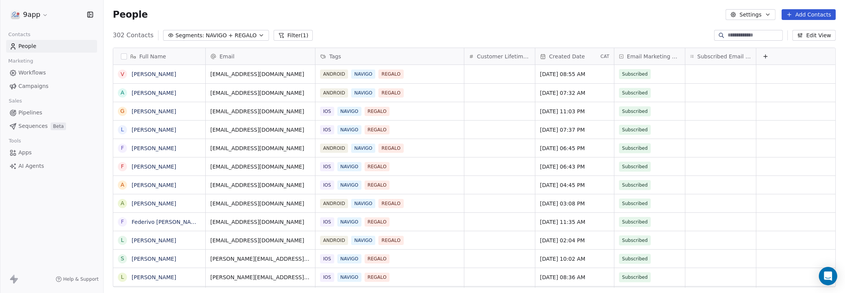
click at [55, 226] on div "9app Contacts People Marketing Workflows Campaigns Sales Pipelines Sequences Be…" at bounding box center [51, 146] width 103 height 293
click at [31, 45] on span "People" at bounding box center [27, 46] width 18 height 8
click at [258, 34] on icon "button" at bounding box center [261, 35] width 6 height 6
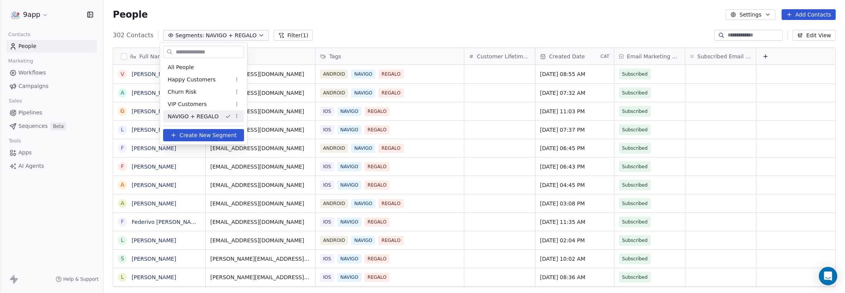
click at [411, 19] on html "9app Contacts People Marketing Workflows Campaigns Sales Pipelines Sequences Be…" at bounding box center [422, 146] width 845 height 293
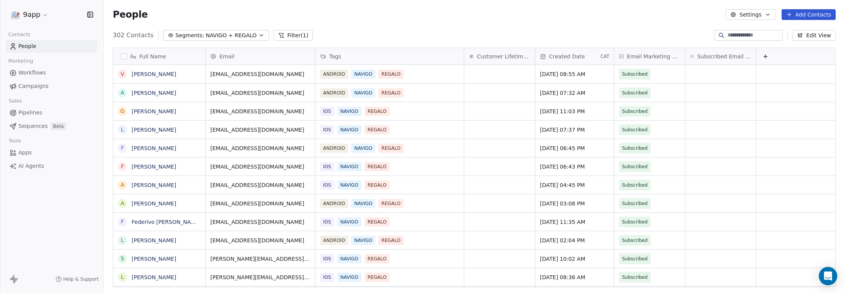
click at [124, 57] on button "button" at bounding box center [124, 56] width 6 height 6
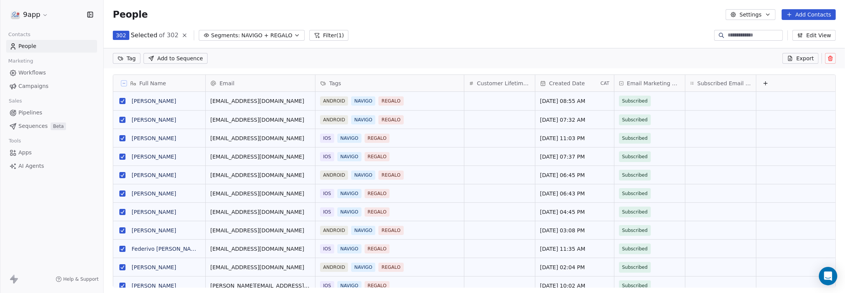
scroll to position [225, 736]
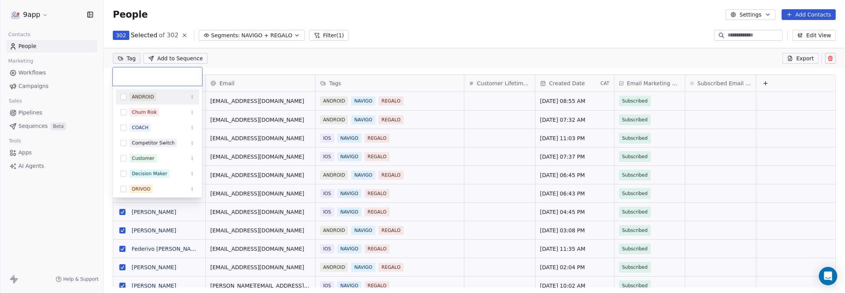
click at [124, 57] on html "9app Contacts People Marketing Workflows Campaigns Sales Pipelines Sequences Be…" at bounding box center [422, 146] width 845 height 293
click at [34, 15] on html "9app Contacts People Marketing Workflows Campaigns Sales Pipelines Sequences Be…" at bounding box center [422, 146] width 845 height 293
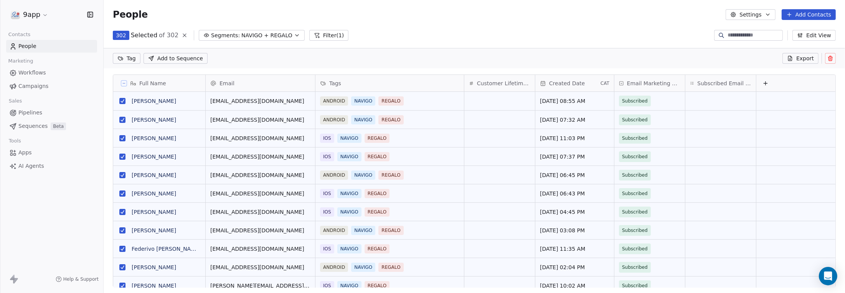
click at [40, 13] on html "9app Contacts People Marketing Workflows Campaigns Sales Pipelines Sequences Be…" at bounding box center [422, 146] width 845 height 293
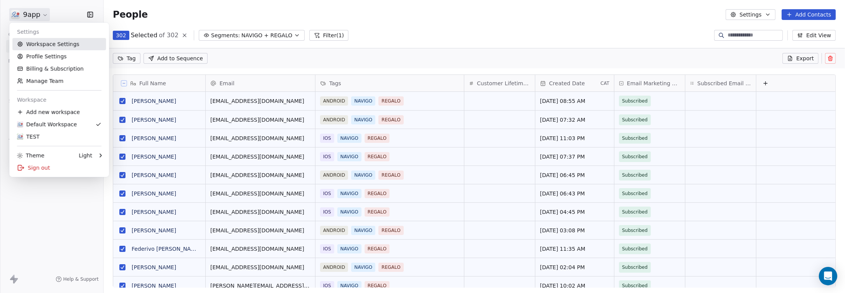
click at [60, 46] on link "Workspace Settings" at bounding box center [59, 44] width 94 height 12
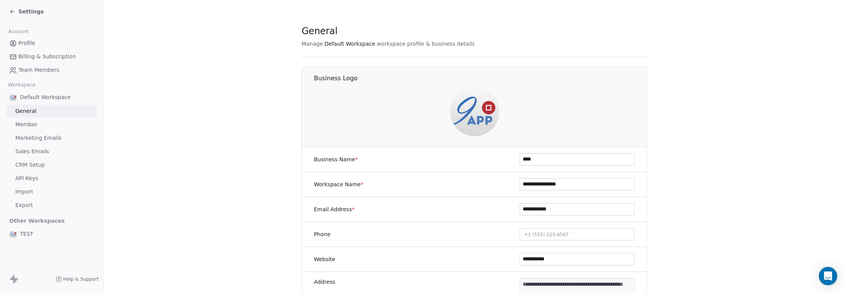
click at [26, 46] on span "Profile" at bounding box center [26, 43] width 17 height 8
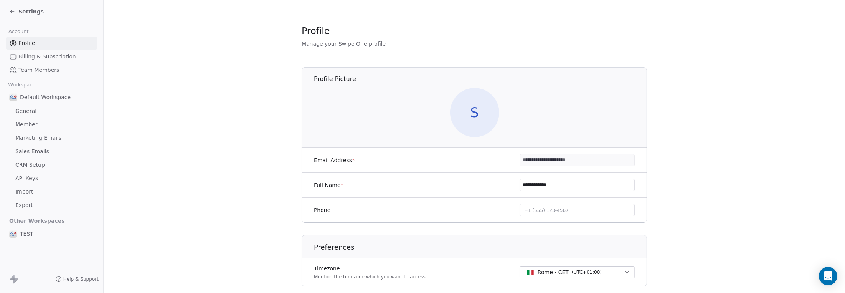
click at [25, 96] on span "Default Workspace" at bounding box center [45, 97] width 51 height 8
click at [26, 114] on span "General" at bounding box center [25, 111] width 21 height 8
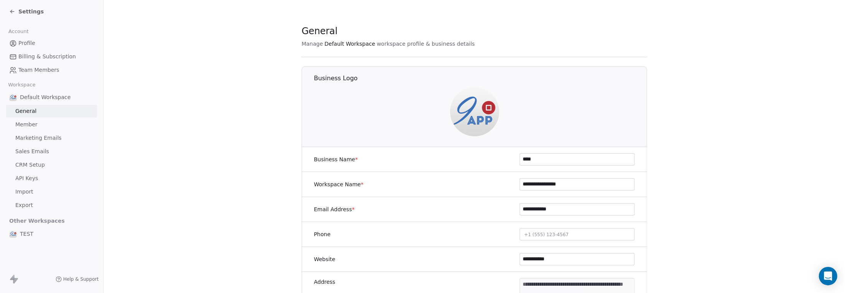
click at [26, 141] on span "Marketing Emails" at bounding box center [38, 138] width 46 height 8
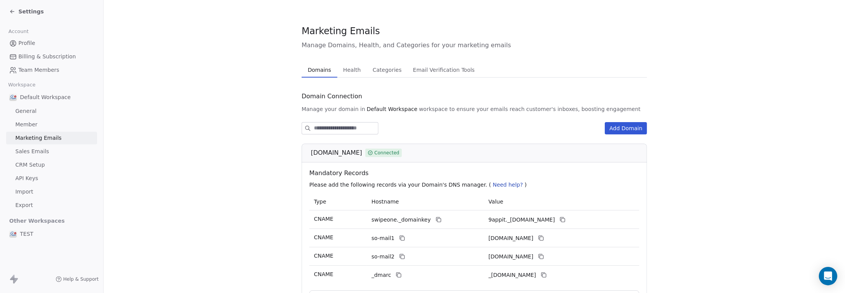
click at [23, 70] on span "Team Members" at bounding box center [38, 70] width 41 height 8
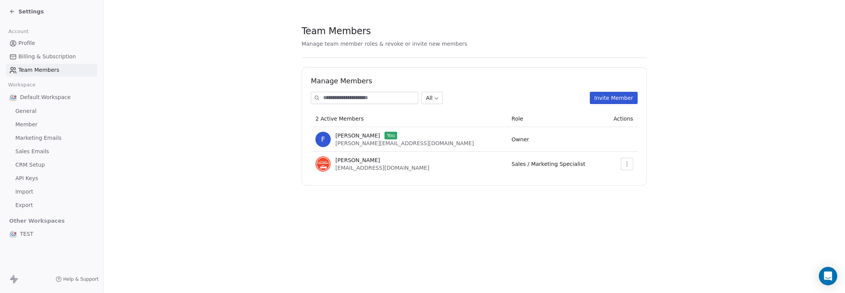
click at [23, 62] on link "Billing & Subscription" at bounding box center [51, 56] width 91 height 13
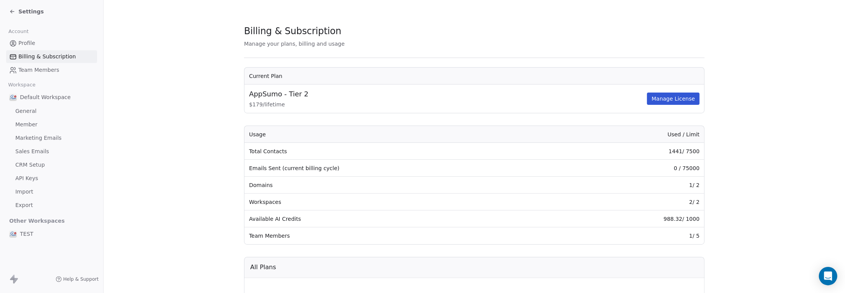
click at [22, 45] on span "Profile" at bounding box center [26, 43] width 17 height 8
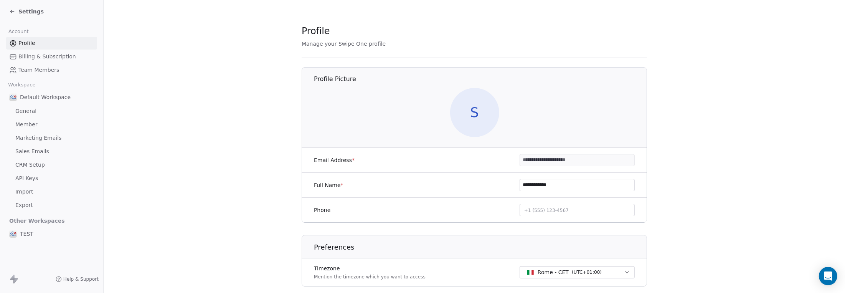
click at [29, 126] on span "Member" at bounding box center [26, 125] width 22 height 8
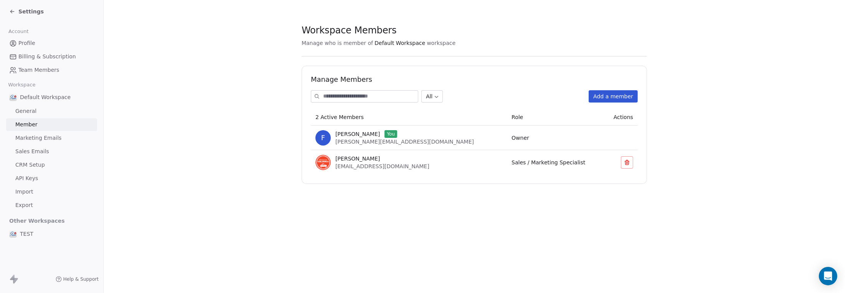
click at [28, 113] on span "General" at bounding box center [25, 111] width 21 height 8
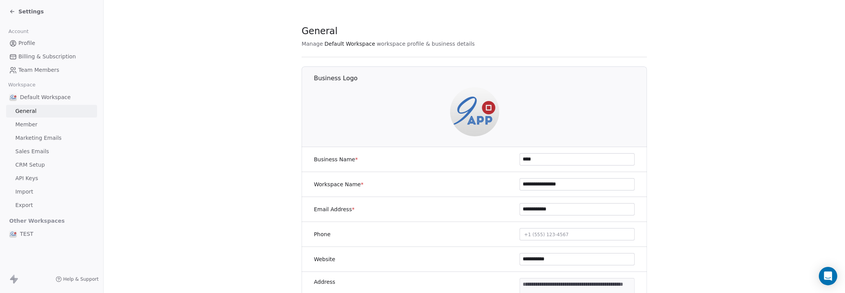
click at [30, 139] on span "Marketing Emails" at bounding box center [38, 138] width 46 height 8
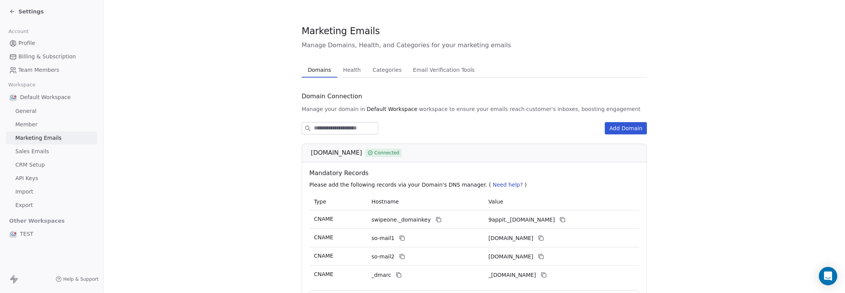
click at [30, 150] on span "Sales Emails" at bounding box center [32, 151] width 34 height 8
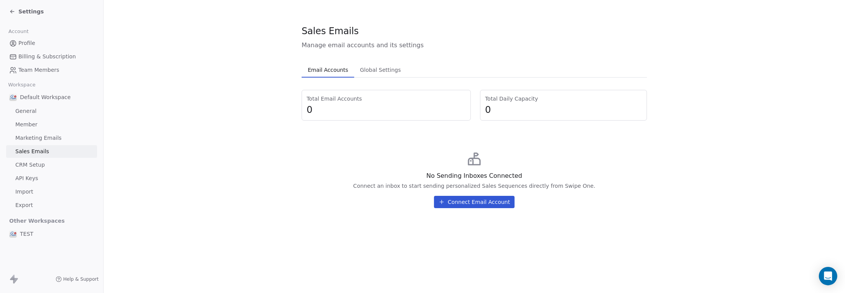
click at [22, 169] on link "CRM Setup" at bounding box center [51, 165] width 91 height 13
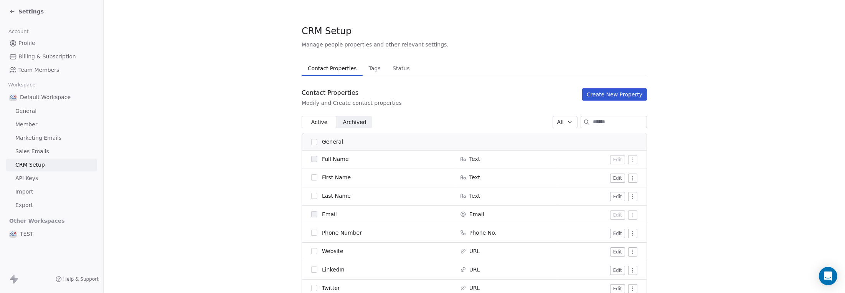
click at [29, 150] on span "Sales Emails" at bounding box center [32, 151] width 34 height 8
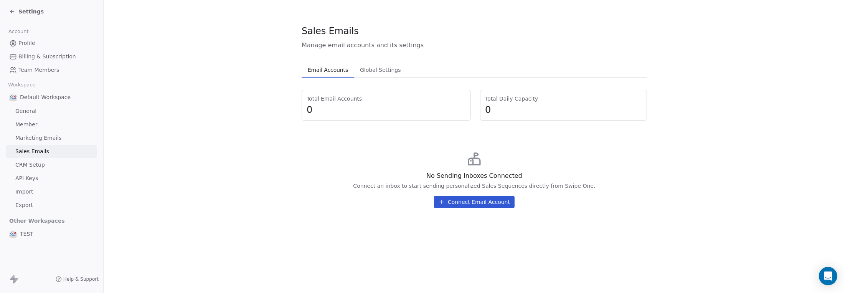
click at [384, 64] on button "Global Settings Global Settings" at bounding box center [380, 69] width 52 height 15
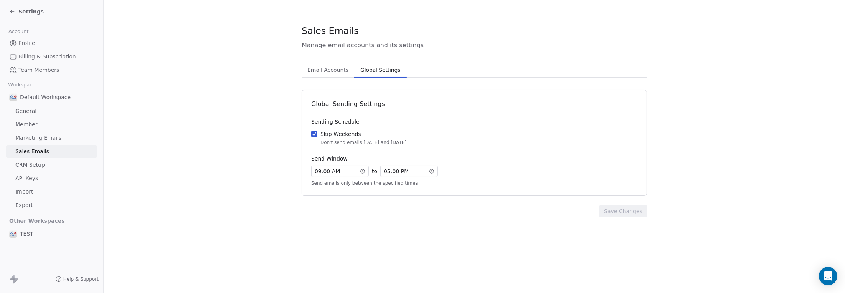
click at [331, 69] on span "Email Accounts" at bounding box center [327, 69] width 47 height 11
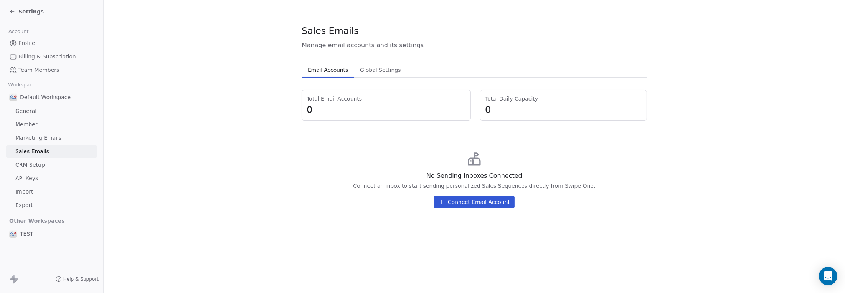
click at [21, 164] on span "CRM Setup" at bounding box center [30, 165] width 30 height 8
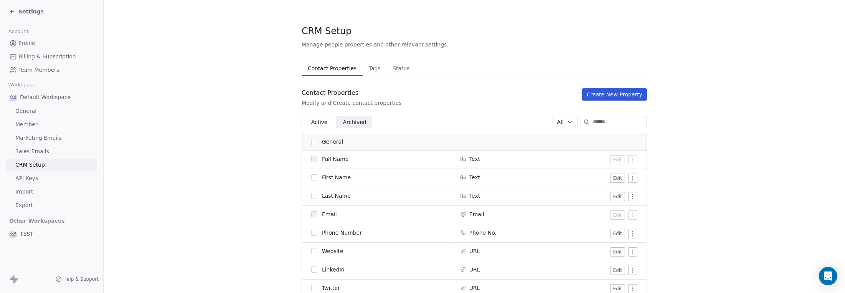
click at [18, 177] on span "API Keys" at bounding box center [26, 178] width 23 height 8
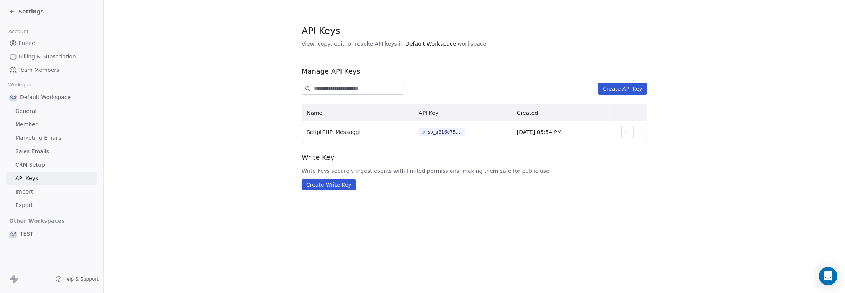
click at [17, 193] on span "Import" at bounding box center [24, 192] width 18 height 8
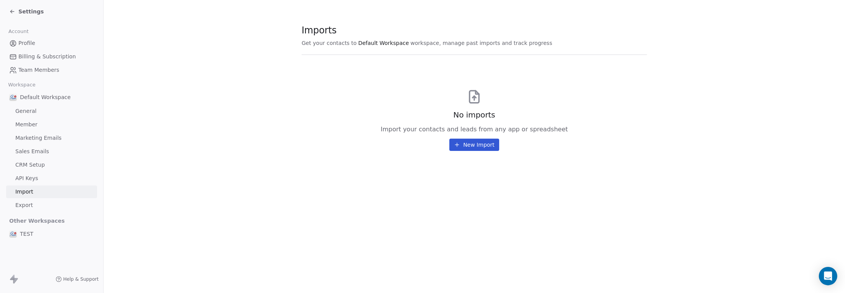
click at [21, 44] on span "Profile" at bounding box center [26, 43] width 17 height 8
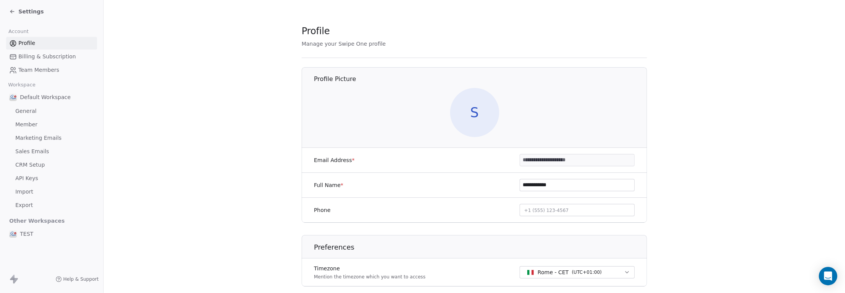
click at [8, 13] on div "Settings" at bounding box center [51, 11] width 103 height 23
click at [10, 11] on icon at bounding box center [12, 11] width 6 height 6
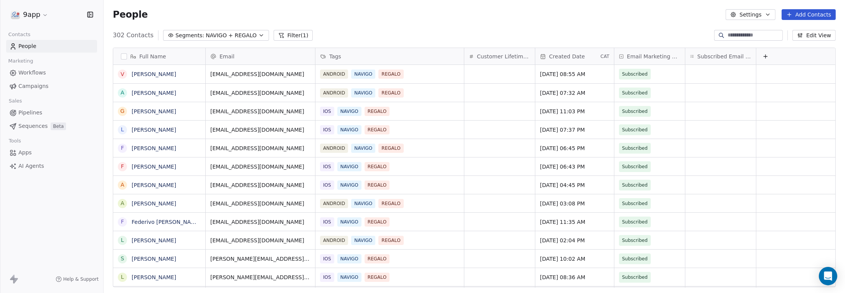
scroll to position [252, 736]
click at [748, 15] on button "Settings" at bounding box center [751, 14] width 50 height 11
click at [752, 41] on span "Tags" at bounding box center [753, 44] width 12 height 8
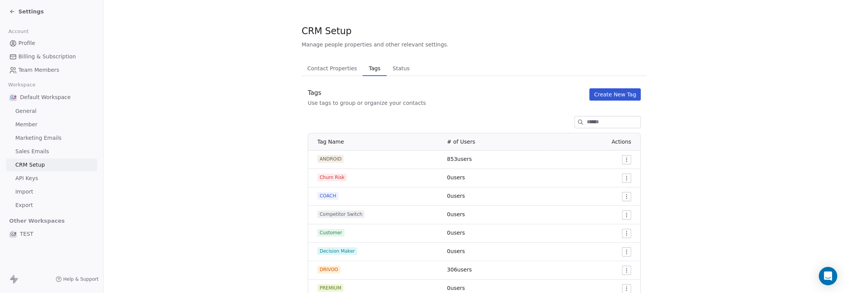
click at [602, 96] on button "Create New Tag" at bounding box center [615, 94] width 51 height 12
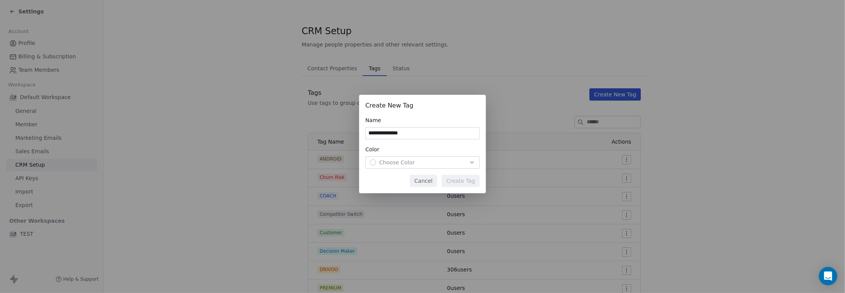
type input "**********"
click at [374, 162] on div "button" at bounding box center [373, 162] width 6 height 6
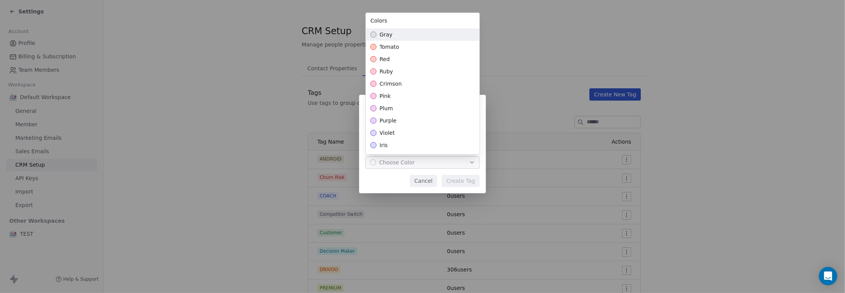
click at [393, 36] on div "gray" at bounding box center [423, 34] width 114 height 12
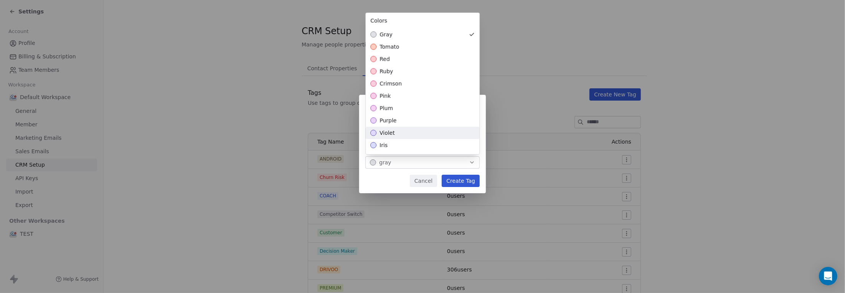
click at [463, 177] on div "**********" at bounding box center [422, 147] width 845 height 128
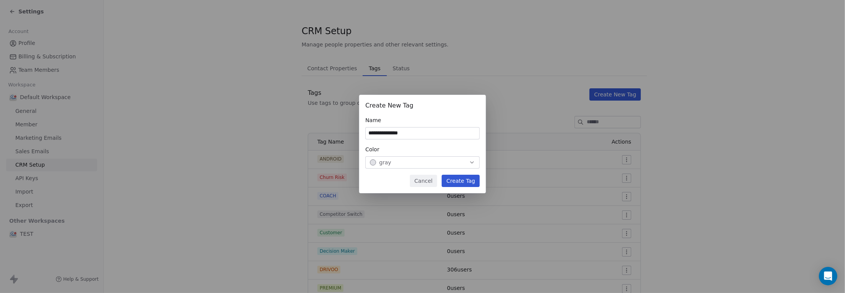
click at [453, 180] on button "Create Tag" at bounding box center [461, 181] width 38 height 12
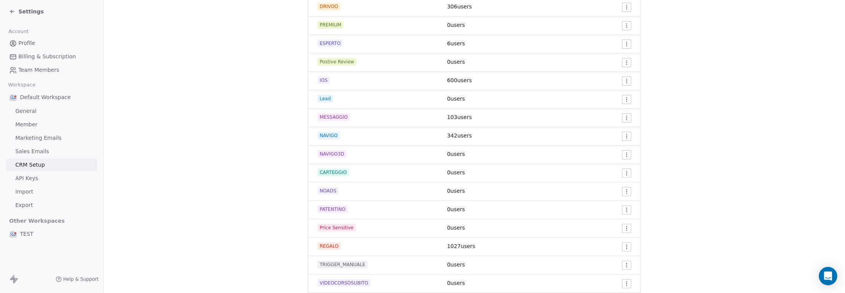
scroll to position [286, 0]
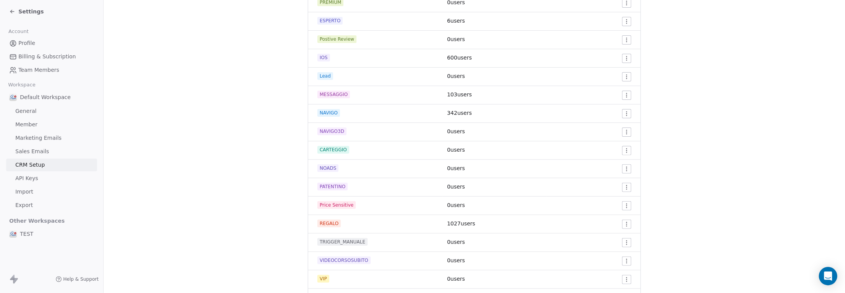
click at [27, 42] on span "Profile" at bounding box center [26, 43] width 17 height 8
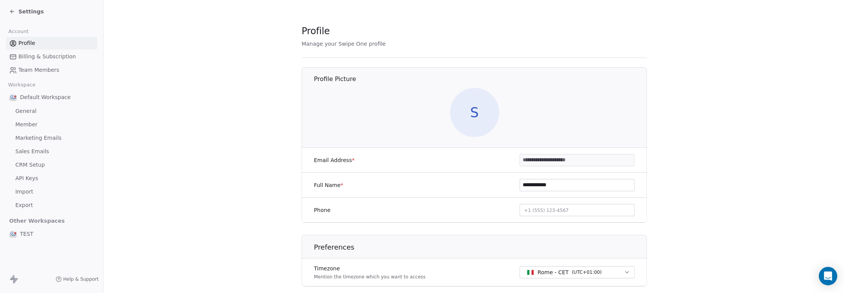
click at [28, 73] on span "Team Members" at bounding box center [38, 70] width 41 height 8
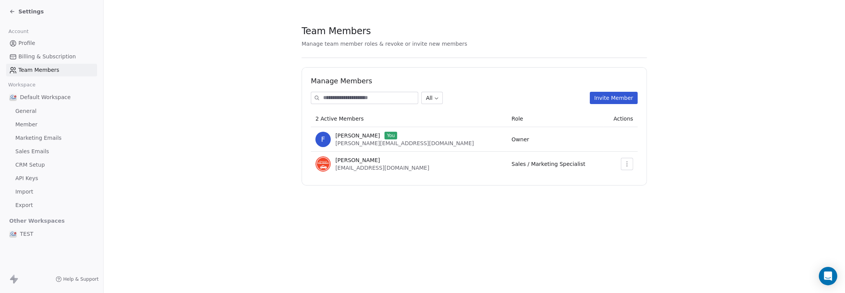
click at [21, 42] on span "Profile" at bounding box center [26, 43] width 17 height 8
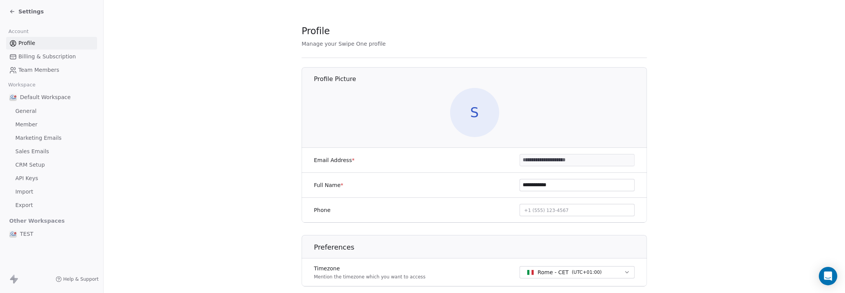
click at [13, 10] on icon at bounding box center [12, 11] width 6 height 6
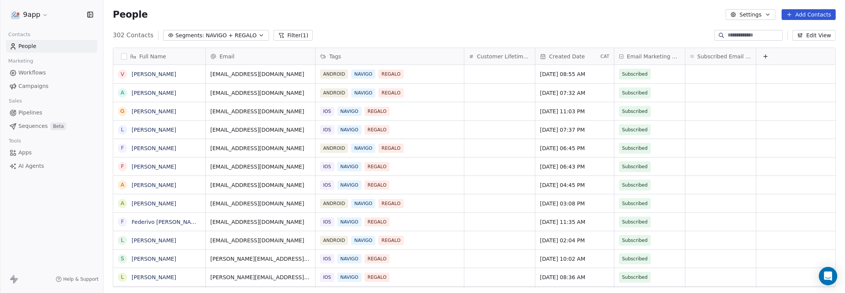
scroll to position [252, 736]
click at [26, 72] on span "Workflows" at bounding box center [32, 73] width 28 height 8
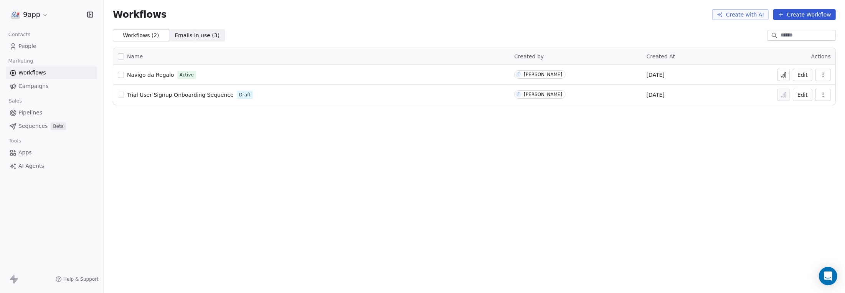
click at [805, 76] on button "Edit" at bounding box center [803, 75] width 20 height 12
click at [26, 41] on link "People" at bounding box center [51, 46] width 91 height 13
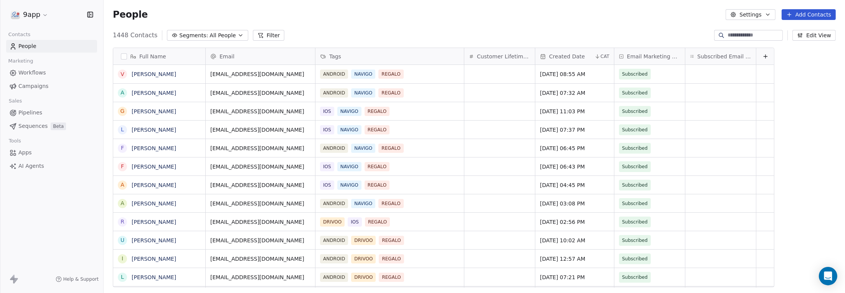
scroll to position [252, 736]
click at [218, 37] on span "All People" at bounding box center [223, 35] width 26 height 8
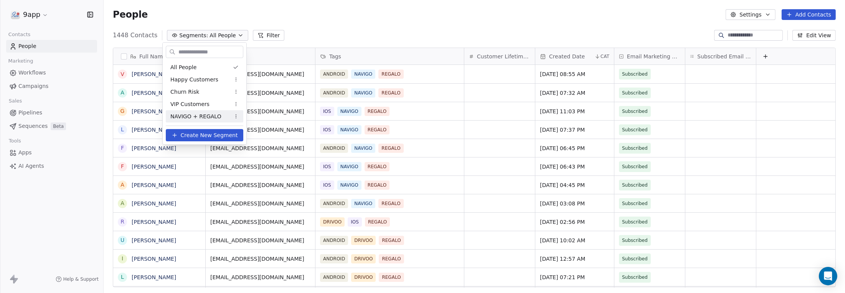
click at [197, 133] on span "Create New Segment" at bounding box center [209, 135] width 57 height 8
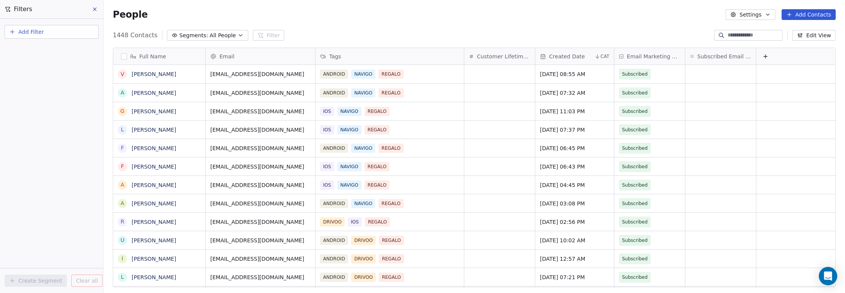
click at [25, 31] on span "Add Filter" at bounding box center [30, 32] width 25 height 8
click at [34, 52] on span "Contact properties" at bounding box center [38, 50] width 50 height 8
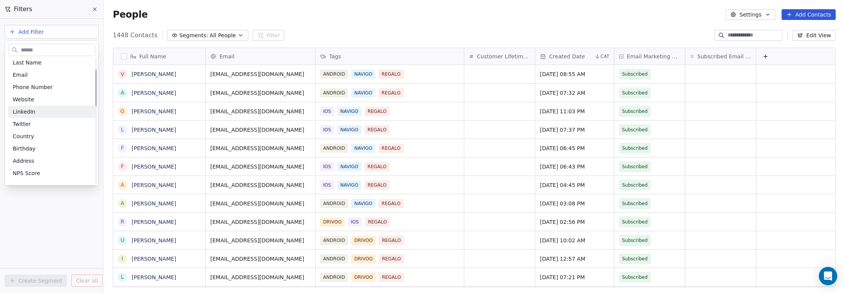
scroll to position [77, 0]
click at [25, 159] on div "Tags" at bounding box center [52, 161] width 78 height 8
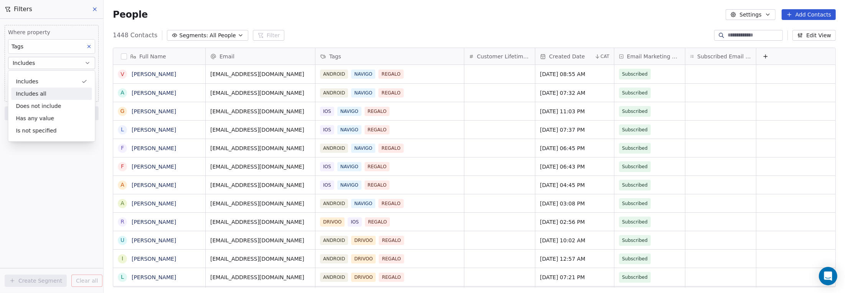
click at [32, 93] on div "Includes all" at bounding box center [51, 94] width 81 height 12
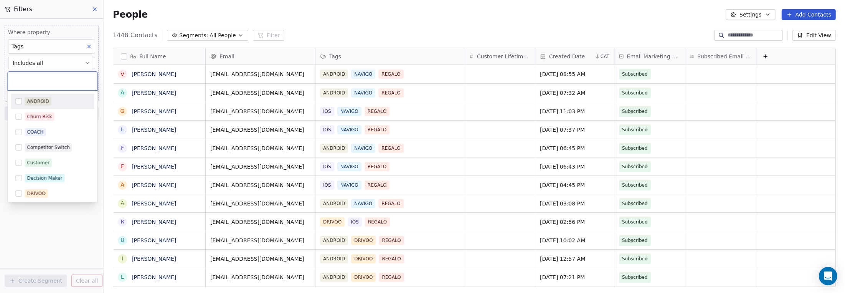
click at [34, 77] on body "9app Contacts People Marketing Workflows Campaigns Sales Pipelines Sequences Be…" at bounding box center [422, 146] width 845 height 293
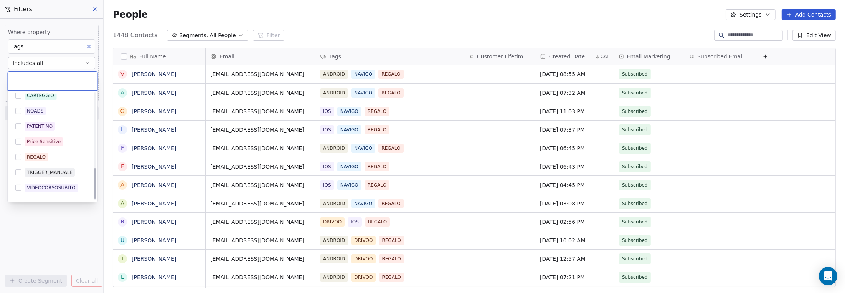
scroll to position [263, 0]
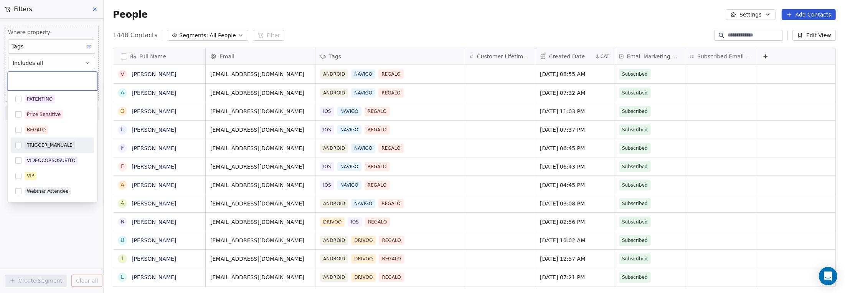
click at [20, 144] on button "Suggestions" at bounding box center [18, 145] width 6 height 6
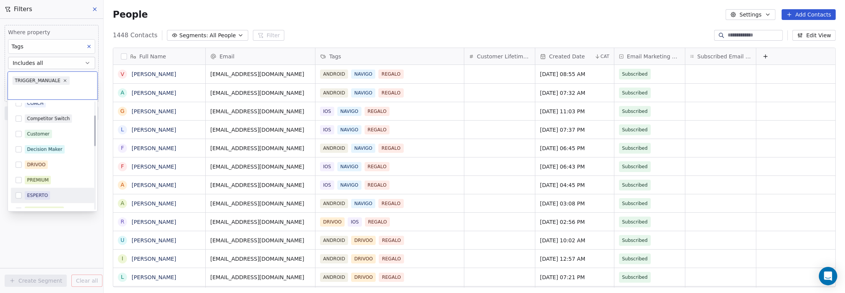
scroll to position [115, 0]
click at [20, 194] on button "Suggestions" at bounding box center [18, 195] width 6 height 6
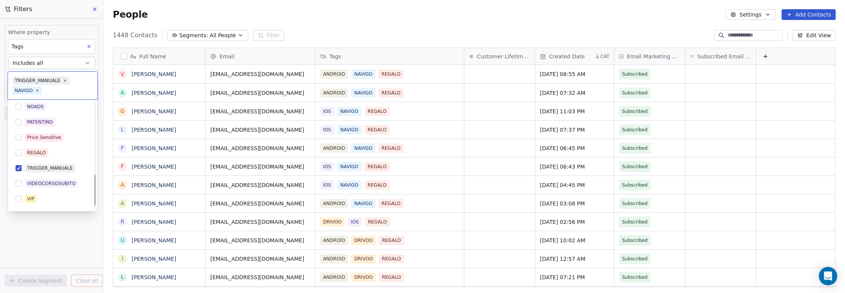
scroll to position [263, 0]
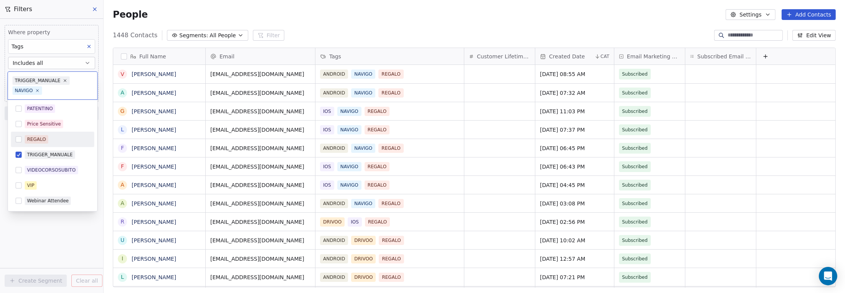
click at [17, 139] on button "Suggestions" at bounding box center [18, 139] width 6 height 6
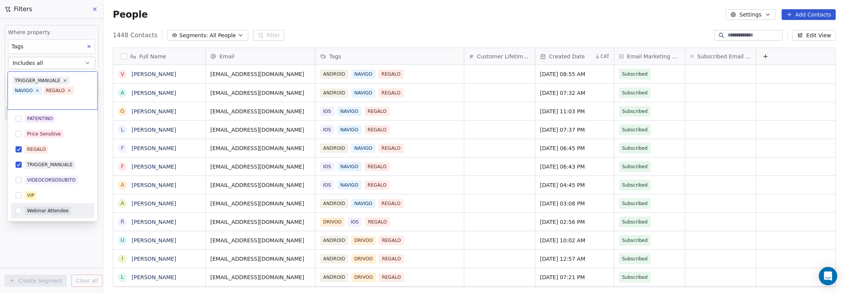
click at [59, 239] on html "9app Contacts People Marketing Workflows Campaigns Sales Pipelines Sequences Be…" at bounding box center [422, 146] width 845 height 293
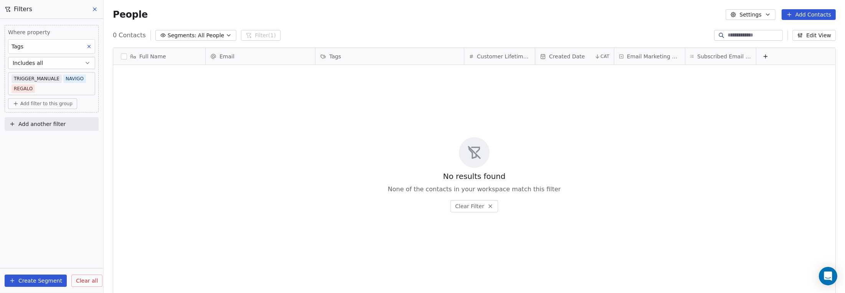
scroll to position [252, 736]
click at [52, 281] on button "Create Segment" at bounding box center [36, 280] width 62 height 12
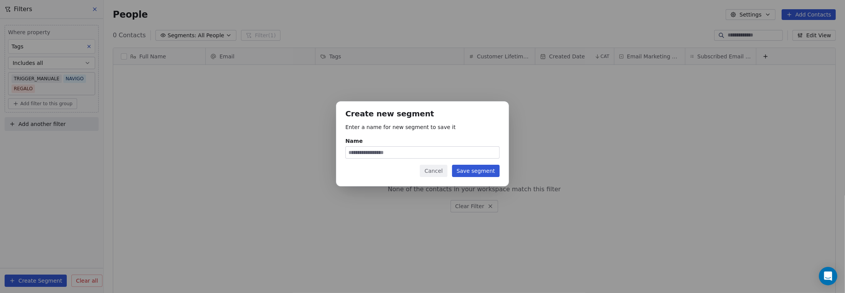
click at [402, 150] on input "Name" at bounding box center [423, 153] width 154 height 12
type input "**********"
click at [462, 172] on button "Save segment" at bounding box center [476, 171] width 48 height 12
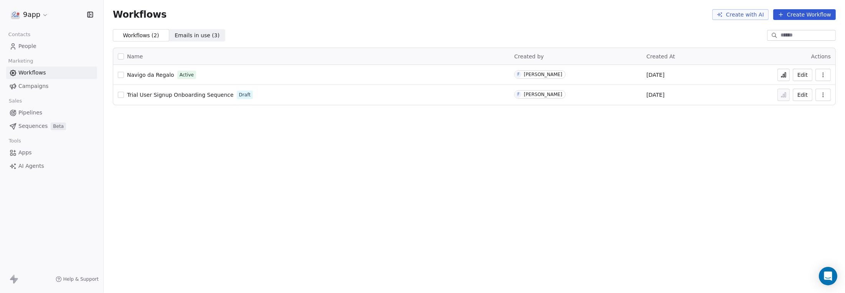
click at [140, 76] on span "Navigo da Regalo" at bounding box center [150, 75] width 47 height 6
click at [28, 44] on span "People" at bounding box center [27, 46] width 18 height 8
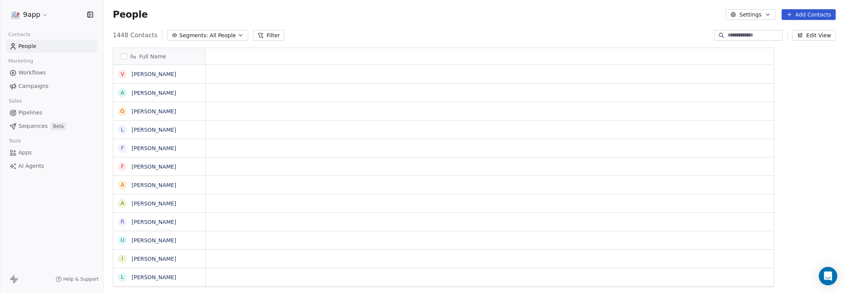
scroll to position [252, 736]
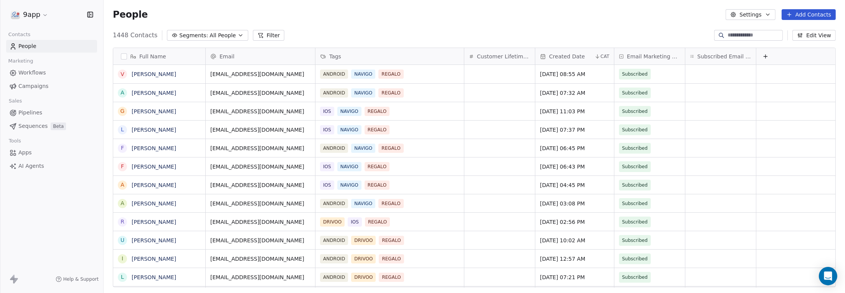
click at [211, 33] on span "All People" at bounding box center [223, 35] width 26 height 8
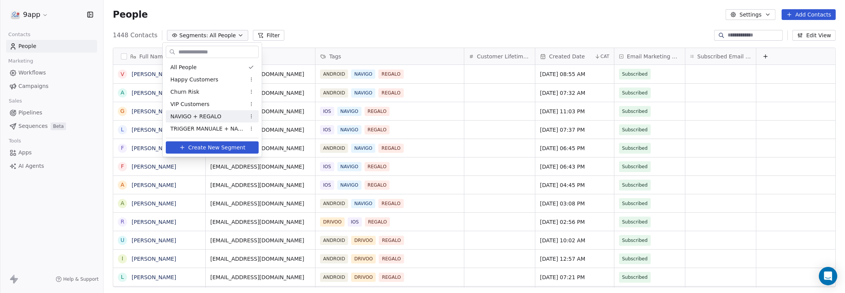
click at [213, 115] on span "NAVIGO + REGALO" at bounding box center [195, 116] width 51 height 8
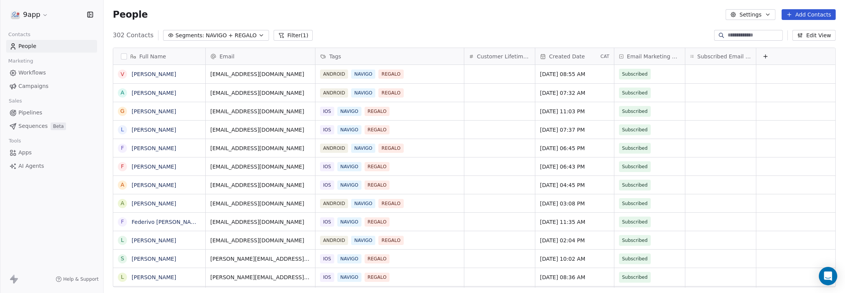
click at [122, 54] on button "button" at bounding box center [124, 56] width 6 height 6
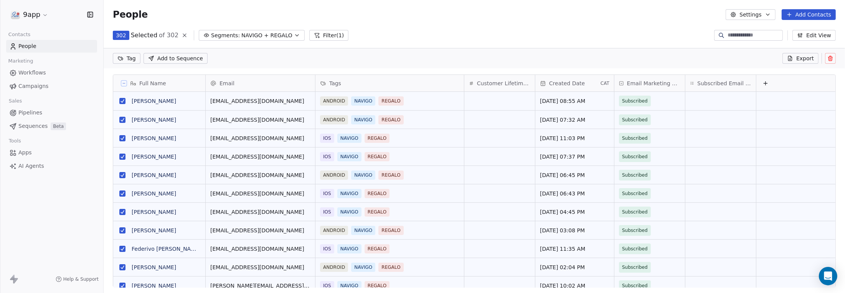
click at [123, 101] on button "grid" at bounding box center [122, 101] width 6 height 6
click at [122, 175] on button "grid" at bounding box center [122, 175] width 6 height 6
click at [127, 59] on html "9app Contacts People Marketing Workflows Campaigns Sales Pipelines Sequences Be…" at bounding box center [422, 146] width 845 height 293
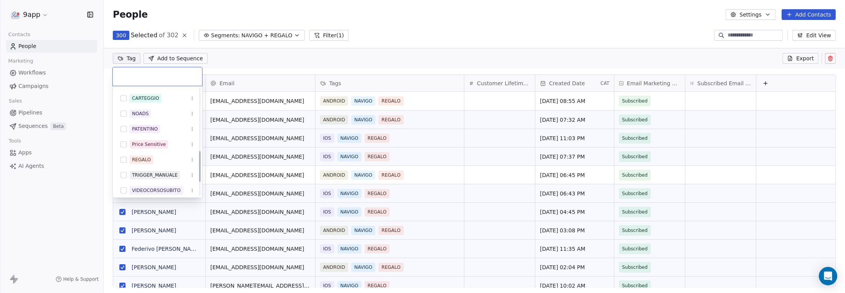
scroll to position [230, 0]
click at [121, 175] on button "Suggestions" at bounding box center [124, 173] width 6 height 6
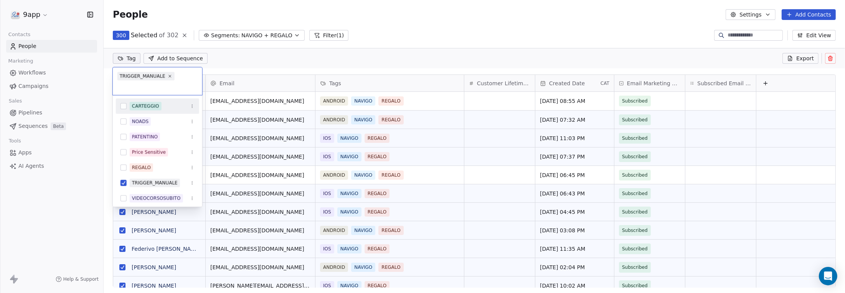
scroll to position [252, 736]
click at [215, 61] on html "9app Contacts People Marketing Workflows Campaigns Sales Pipelines Sequences Be…" at bounding box center [422, 146] width 845 height 293
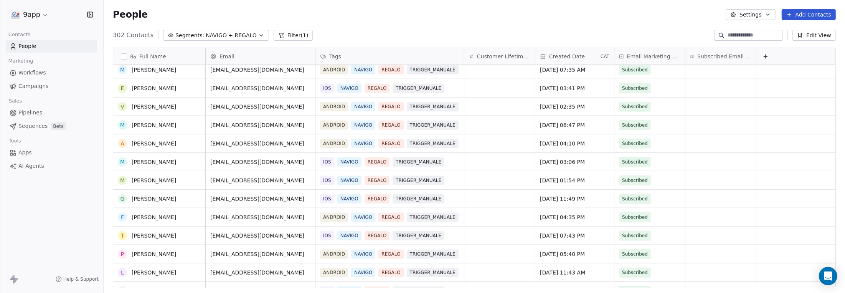
scroll to position [0, 0]
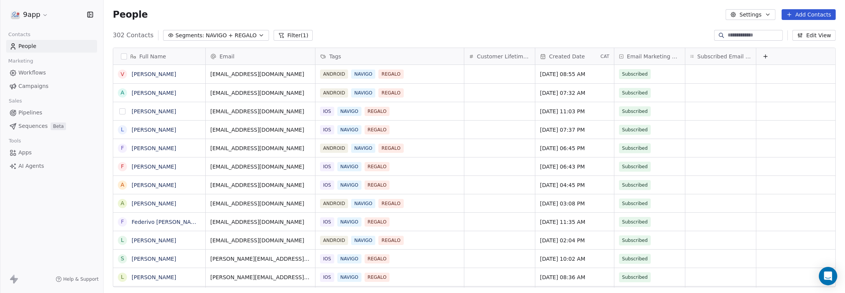
click at [122, 112] on button "grid" at bounding box center [122, 111] width 6 height 6
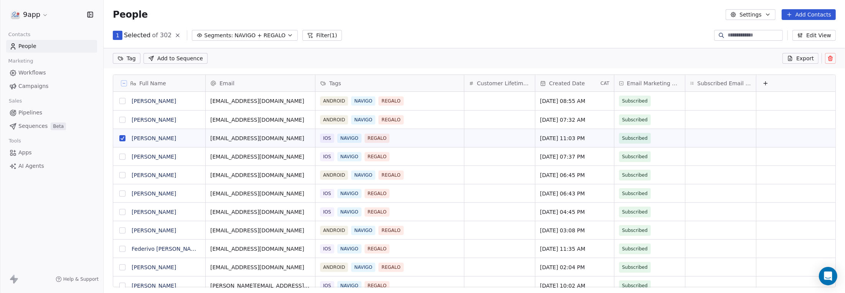
click at [121, 159] on button "grid" at bounding box center [122, 157] width 6 height 6
click at [122, 192] on button "grid" at bounding box center [122, 193] width 6 height 6
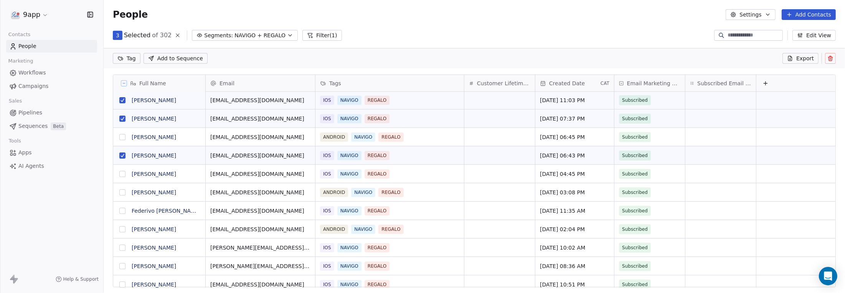
click at [122, 175] on button "grid" at bounding box center [122, 174] width 6 height 6
click at [122, 192] on button "grid" at bounding box center [122, 192] width 6 height 6
click at [122, 213] on button "grid" at bounding box center [122, 211] width 6 height 6
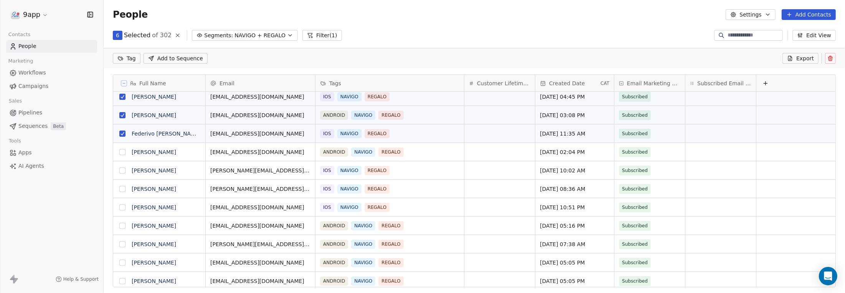
click at [122, 151] on button "grid" at bounding box center [122, 152] width 6 height 6
click at [122, 171] on button "grid" at bounding box center [122, 170] width 6 height 6
click at [120, 187] on button "grid" at bounding box center [122, 189] width 6 height 6
click at [121, 206] on button "grid" at bounding box center [122, 207] width 6 height 6
click at [122, 226] on button "grid" at bounding box center [122, 226] width 6 height 6
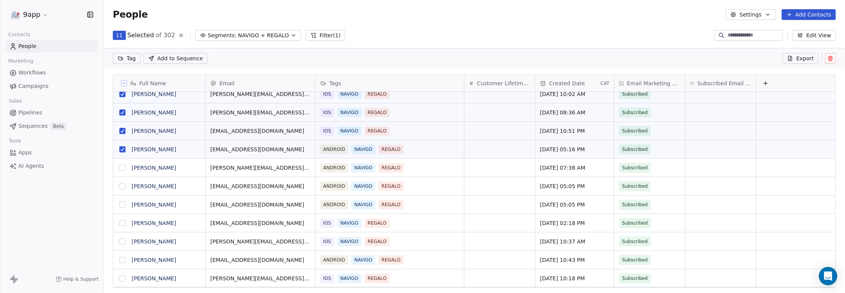
click at [123, 169] on button "grid" at bounding box center [122, 168] width 6 height 6
click at [121, 187] on button "grid" at bounding box center [122, 186] width 6 height 6
click at [122, 205] on button "grid" at bounding box center [122, 205] width 6 height 6
drag, startPoint x: 123, startPoint y: 223, endPoint x: 121, endPoint y: 227, distance: 4.9
click at [123, 223] on button "grid" at bounding box center [122, 223] width 6 height 6
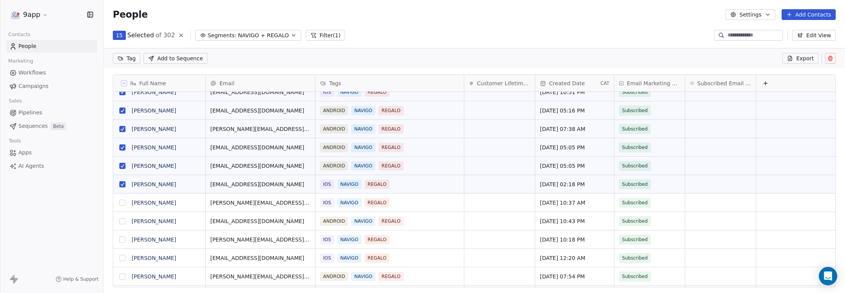
click at [120, 203] on button "grid" at bounding box center [122, 203] width 6 height 6
click at [121, 223] on button "grid" at bounding box center [122, 221] width 6 height 6
click at [121, 240] on button "grid" at bounding box center [122, 239] width 6 height 6
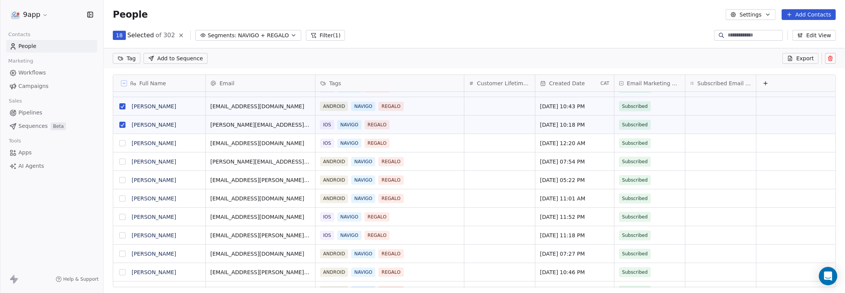
click at [122, 145] on button "grid" at bounding box center [122, 143] width 6 height 6
click at [122, 162] on button "grid" at bounding box center [122, 162] width 6 height 6
click at [122, 180] on button "grid" at bounding box center [122, 180] width 6 height 6
click at [122, 198] on button "grid" at bounding box center [122, 198] width 6 height 6
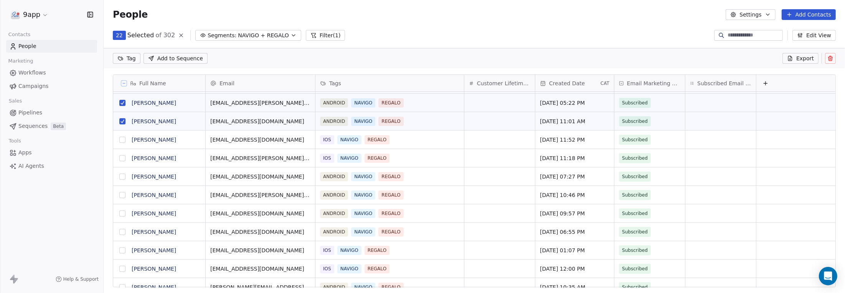
click at [121, 139] on button "grid" at bounding box center [122, 140] width 6 height 6
click at [122, 158] on button "grid" at bounding box center [122, 158] width 6 height 6
click at [122, 175] on button "grid" at bounding box center [122, 176] width 6 height 6
click at [121, 195] on button "grid" at bounding box center [122, 195] width 6 height 6
click at [121, 213] on button "grid" at bounding box center [122, 213] width 6 height 6
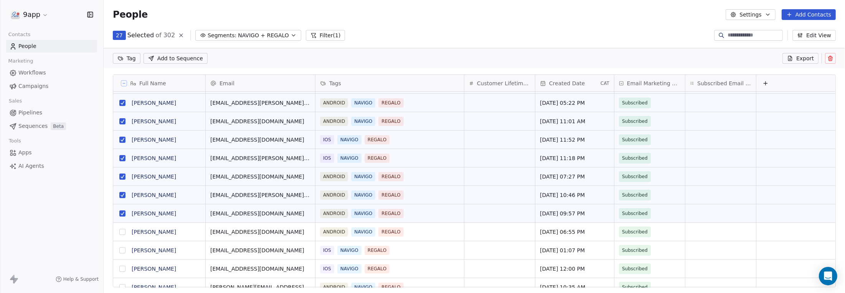
click at [121, 234] on button "grid" at bounding box center [122, 232] width 6 height 6
click at [122, 249] on button "grid" at bounding box center [122, 250] width 6 height 6
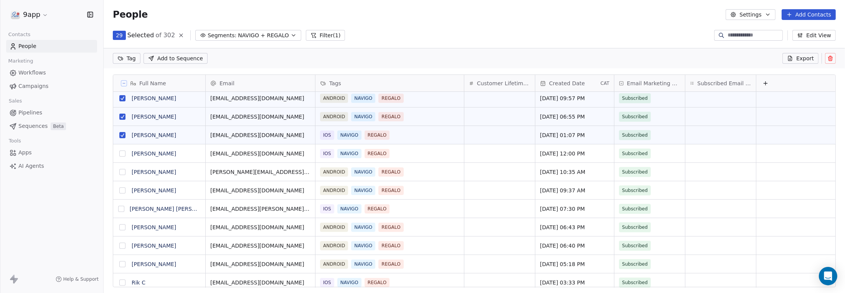
click at [123, 153] on button "grid" at bounding box center [122, 153] width 6 height 6
click at [121, 170] on button "grid" at bounding box center [122, 172] width 6 height 6
click at [121, 191] on button "grid" at bounding box center [122, 190] width 6 height 6
click at [122, 209] on button "grid" at bounding box center [121, 209] width 6 height 6
click at [121, 227] on button "grid" at bounding box center [122, 227] width 6 height 6
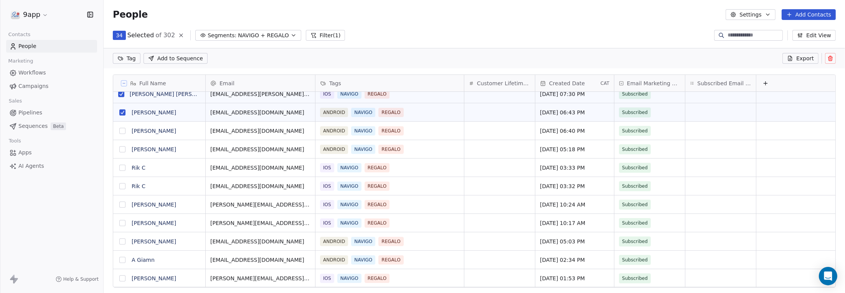
drag, startPoint x: 122, startPoint y: 130, endPoint x: 121, endPoint y: 134, distance: 3.9
click at [122, 130] on button "grid" at bounding box center [122, 131] width 6 height 6
click at [122, 148] on button "grid" at bounding box center [122, 149] width 6 height 6
click at [122, 166] on button "grid" at bounding box center [122, 168] width 6 height 6
click at [120, 187] on button "grid" at bounding box center [122, 186] width 6 height 6
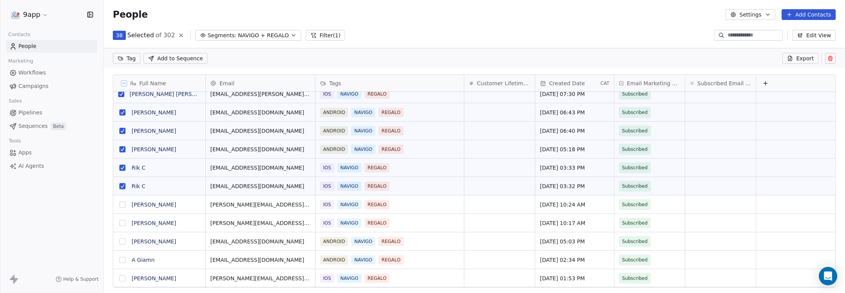
click at [121, 203] on button "grid" at bounding box center [122, 205] width 6 height 6
drag, startPoint x: 120, startPoint y: 223, endPoint x: 122, endPoint y: 229, distance: 6.2
click at [120, 224] on button "grid" at bounding box center [122, 223] width 6 height 6
click at [123, 242] on button "grid" at bounding box center [122, 241] width 6 height 6
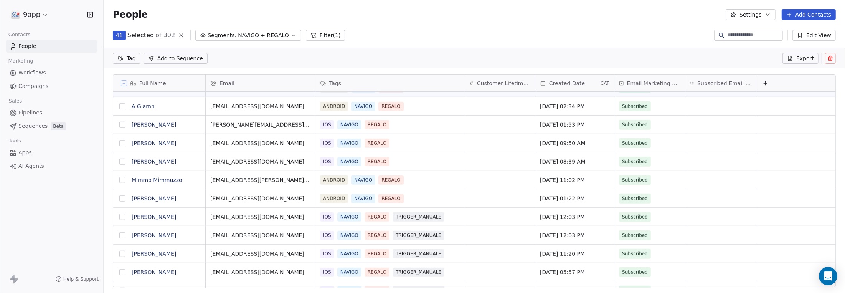
click at [121, 106] on button "grid" at bounding box center [122, 106] width 6 height 6
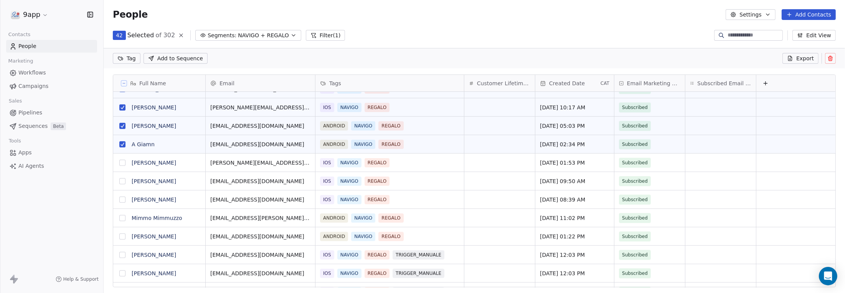
click at [122, 161] on button "grid" at bounding box center [122, 163] width 6 height 6
click at [123, 181] on button "grid" at bounding box center [122, 181] width 6 height 6
click at [122, 199] on button "grid" at bounding box center [122, 200] width 6 height 6
click at [123, 218] on button "grid" at bounding box center [122, 218] width 6 height 6
click at [121, 236] on button "grid" at bounding box center [122, 236] width 6 height 6
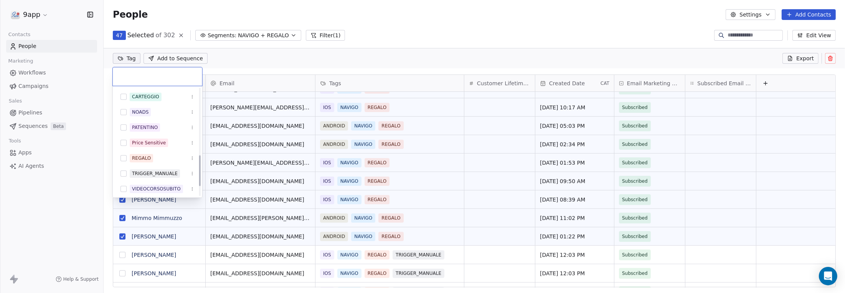
click at [122, 59] on html "9app Contacts People Marketing Workflows Campaigns Sales Pipelines Sequences Be…" at bounding box center [422, 146] width 845 height 293
click at [126, 172] on button "Suggestions" at bounding box center [124, 173] width 6 height 6
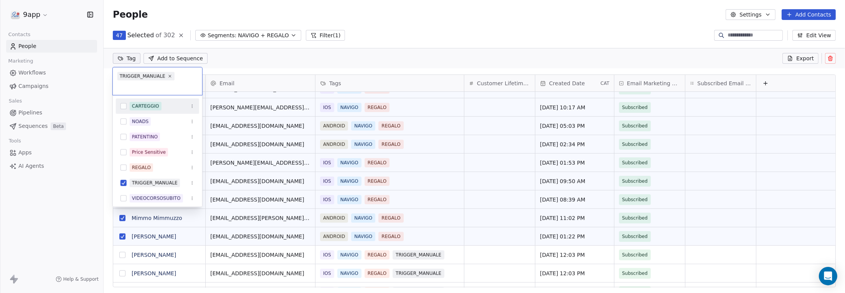
click at [226, 69] on html "9app Contacts People Marketing Workflows Campaigns Sales Pipelines Sequences Be…" at bounding box center [422, 146] width 845 height 293
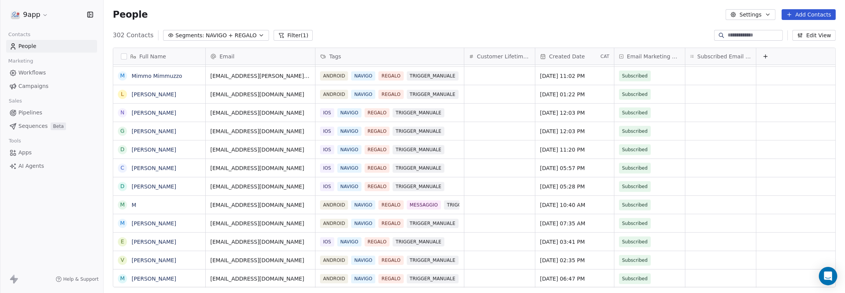
click at [42, 69] on span "Workflows" at bounding box center [32, 73] width 28 height 8
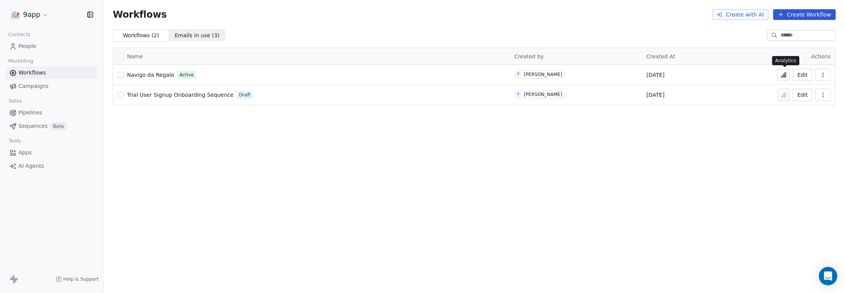
click at [786, 71] on button at bounding box center [784, 75] width 12 height 12
click at [801, 73] on button "Edit" at bounding box center [803, 75] width 20 height 12
click at [135, 161] on div "Workflows Create with AI Create Workflow Workflows ( 2 ) Workflows ( 2 ) Emails…" at bounding box center [475, 146] width 742 height 293
click at [160, 74] on span "Navigo da Regalo" at bounding box center [150, 75] width 47 height 6
